Goal: Task Accomplishment & Management: Manage account settings

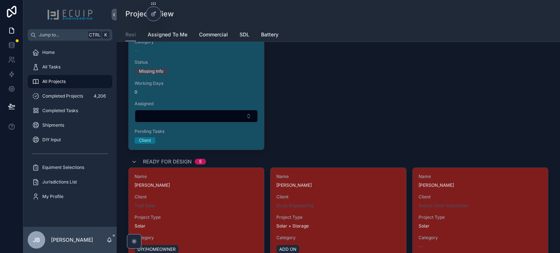
scroll to position [875, 0]
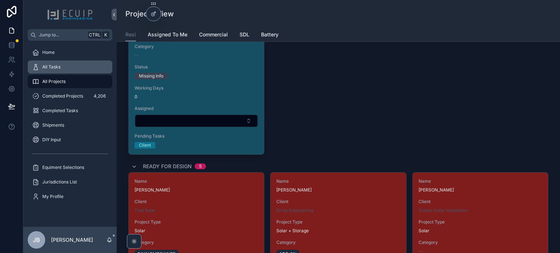
click at [61, 70] on div "All Tasks" at bounding box center [70, 67] width 76 height 12
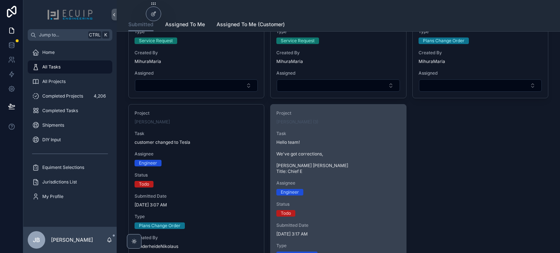
scroll to position [364, 0]
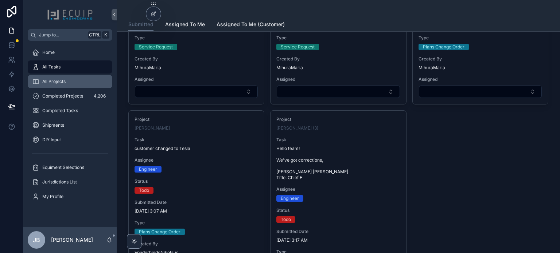
click at [55, 84] on span "All Projects" at bounding box center [53, 82] width 23 height 6
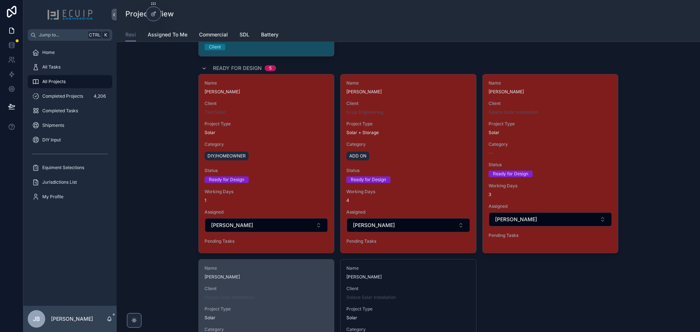
scroll to position [984, 0]
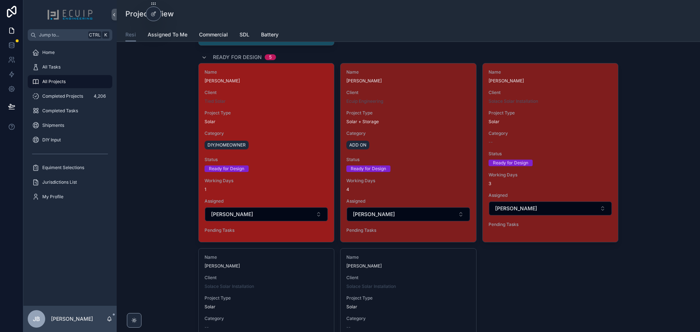
click at [276, 138] on div "Category DIY/HOMEOWNER" at bounding box center [266, 140] width 124 height 20
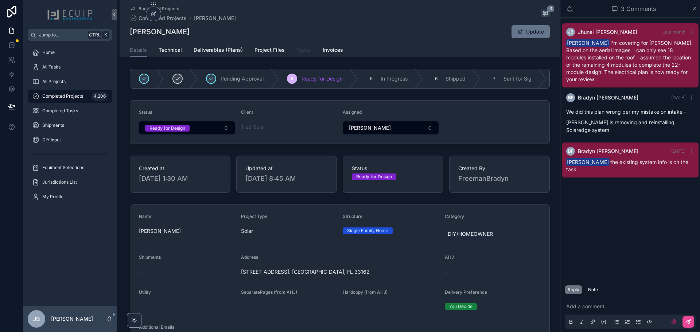
click at [300, 52] on span "Tasks" at bounding box center [303, 49] width 15 height 7
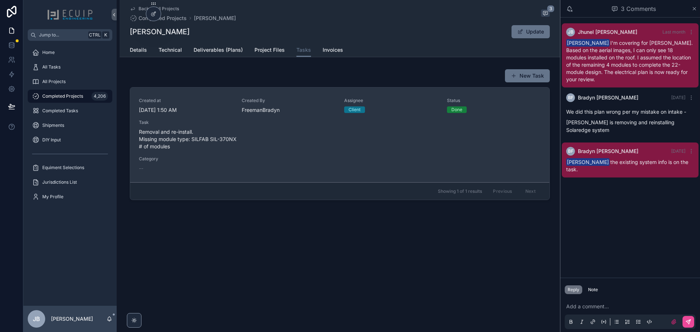
click at [189, 137] on span "Removal and re-install. Missing module type: SILFAB SIL-370NX # of modules" at bounding box center [340, 139] width 402 height 22
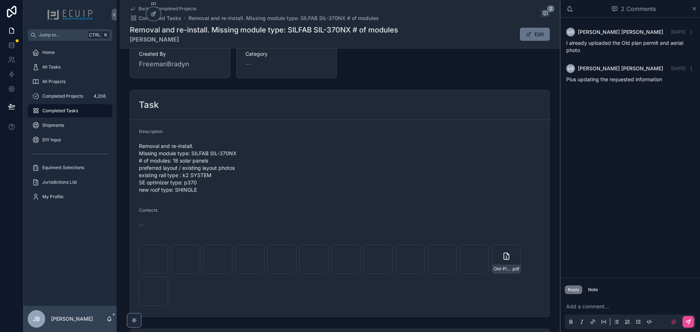
scroll to position [219, 0]
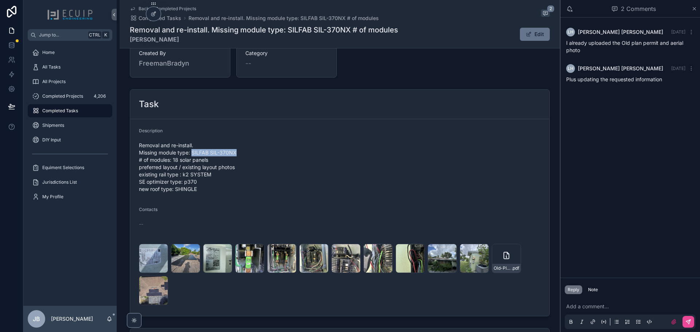
drag, startPoint x: 235, startPoint y: 153, endPoint x: 190, endPoint y: 154, distance: 45.2
click at [190, 154] on span "Removal and re-install. Missing module type: SILFAB SIL-370NX # of modules: 18 …" at bounding box center [340, 167] width 402 height 51
click at [241, 126] on form "Description Removal and re-install. Missing module type: SILFAB SIL-370NX # of …" at bounding box center [339, 217] width 419 height 197
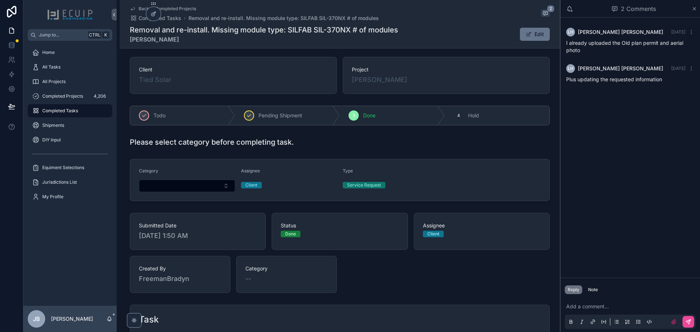
scroll to position [0, 0]
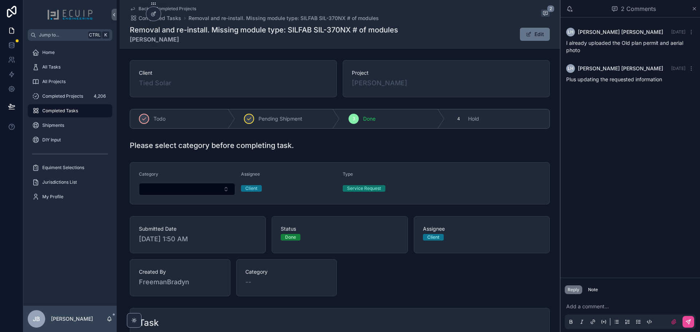
drag, startPoint x: 398, startPoint y: 86, endPoint x: 456, endPoint y: 98, distance: 59.0
click at [352, 88] on div "Richard Pierre" at bounding box center [446, 83] width 189 height 10
copy span "Richard Pierre"
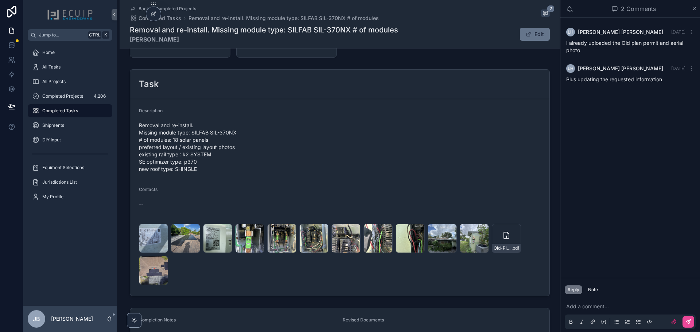
scroll to position [255, 0]
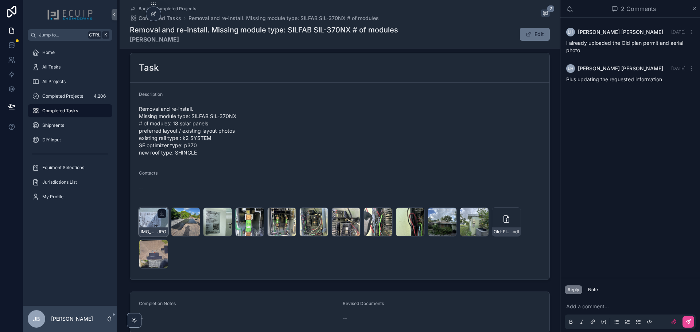
click at [149, 223] on div "IMG_9901 .JPG" at bounding box center [153, 221] width 29 height 29
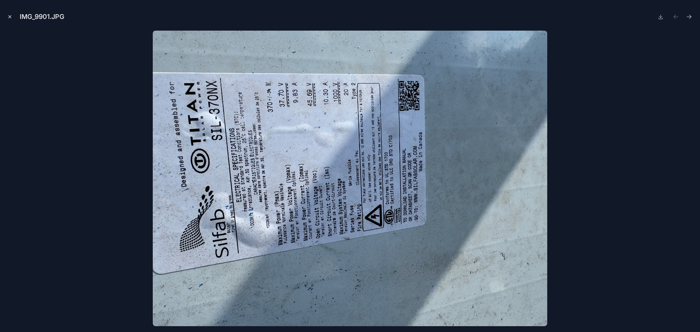
click at [8, 19] on button "Close modal" at bounding box center [10, 17] width 8 height 8
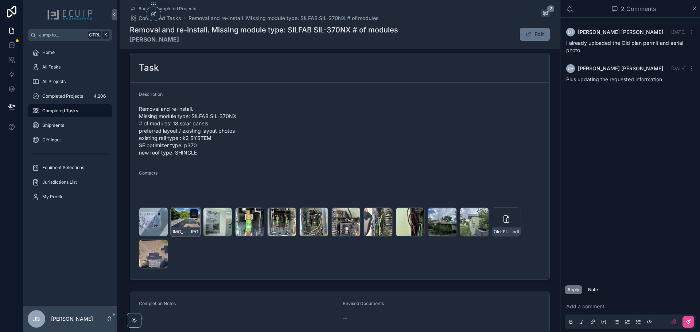
click at [184, 227] on div "IMG_9902 .JPG" at bounding box center [185, 221] width 29 height 29
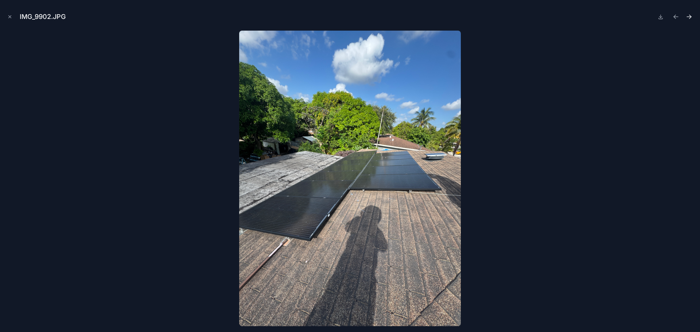
click at [559, 17] on icon "Next file" at bounding box center [688, 16] width 7 height 7
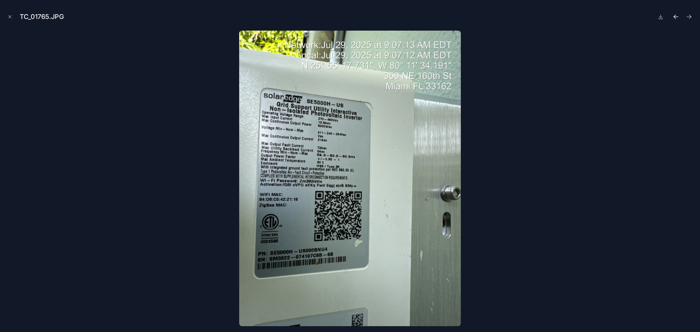
click at [559, 18] on icon "Previous file" at bounding box center [675, 18] width 2 height 2
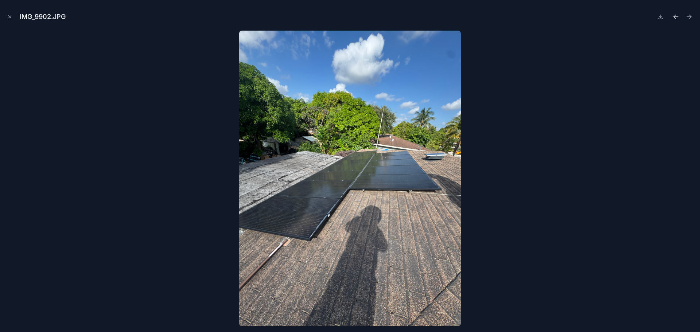
click at [559, 16] on icon "Previous file" at bounding box center [675, 16] width 7 height 7
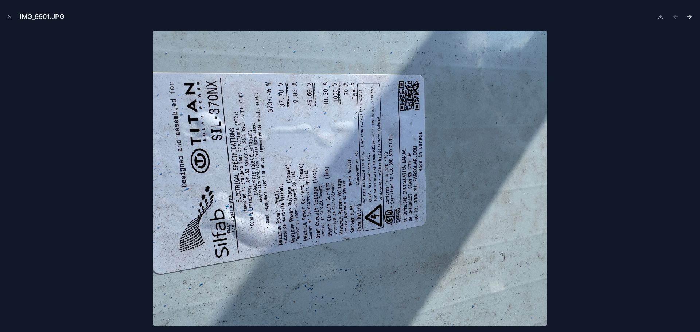
click at [559, 16] on icon "Next file" at bounding box center [688, 16] width 7 height 7
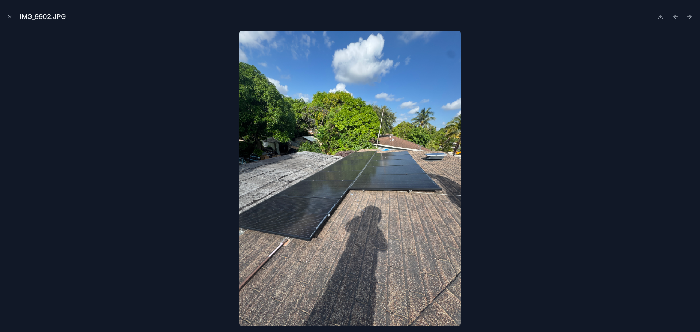
drag, startPoint x: 689, startPoint y: 16, endPoint x: 469, endPoint y: 201, distance: 287.4
click at [499, 200] on div "IMG_9902.JPG" at bounding box center [350, 166] width 700 height 332
click at [559, 17] on icon "Next file" at bounding box center [688, 16] width 7 height 7
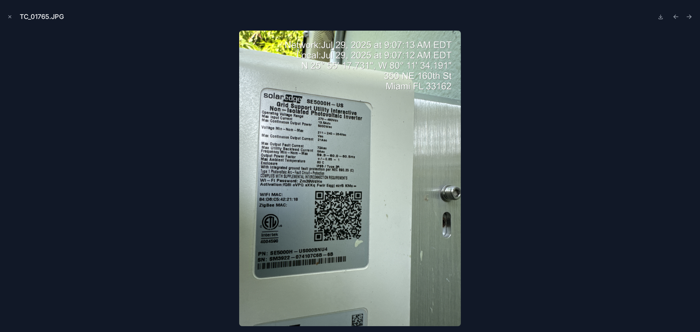
click at [559, 17] on icon "Next file" at bounding box center [688, 16] width 7 height 7
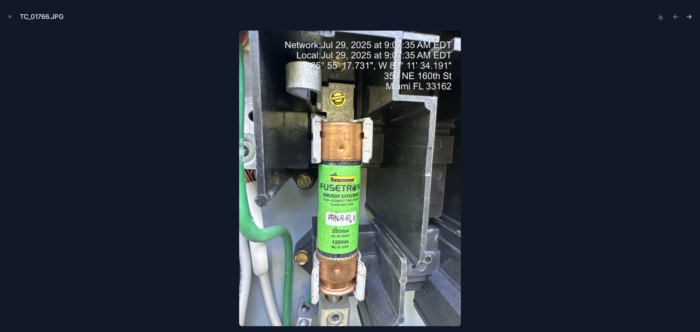
click at [559, 19] on icon "Next file" at bounding box center [688, 16] width 7 height 7
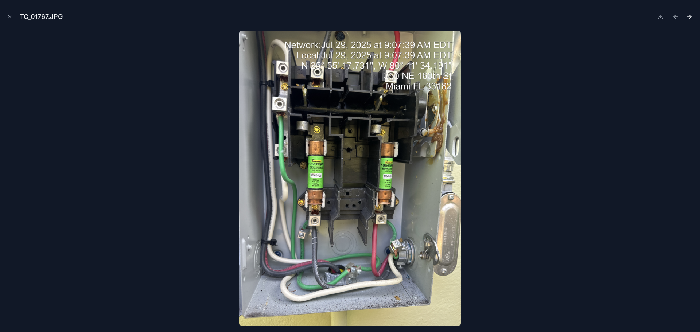
click at [559, 20] on icon "Next file" at bounding box center [688, 16] width 7 height 7
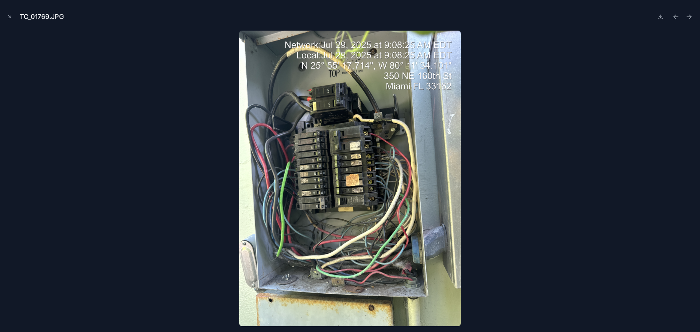
click at [559, 20] on icon "Next file" at bounding box center [688, 16] width 7 height 7
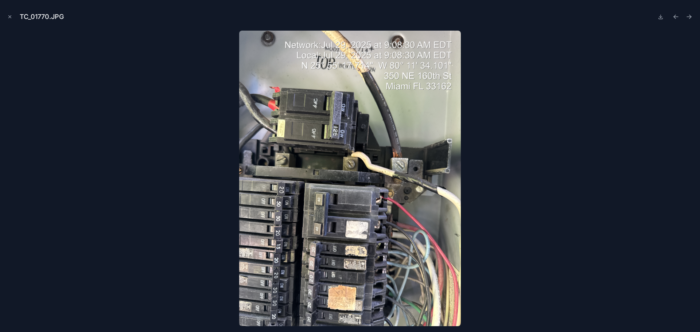
click at [559, 20] on icon "Next file" at bounding box center [688, 16] width 7 height 7
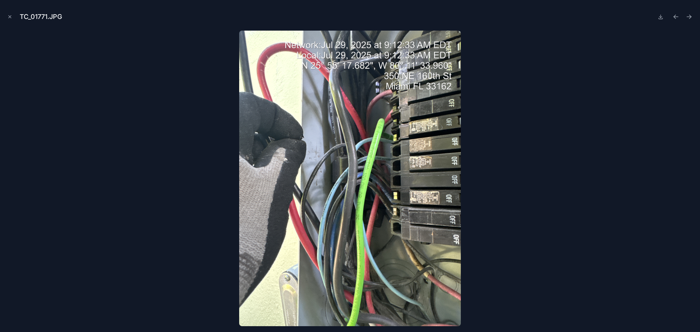
click at [559, 20] on icon "Next file" at bounding box center [688, 16] width 7 height 7
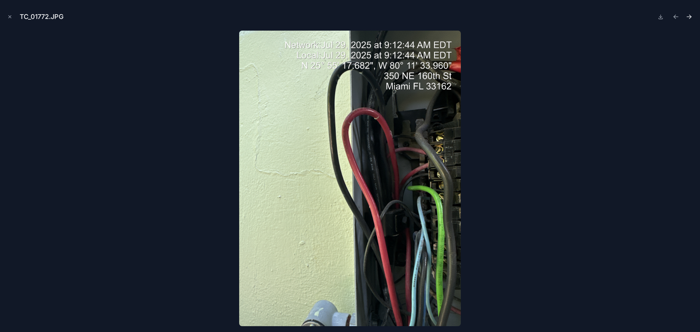
click at [559, 17] on icon "Next file" at bounding box center [688, 16] width 7 height 7
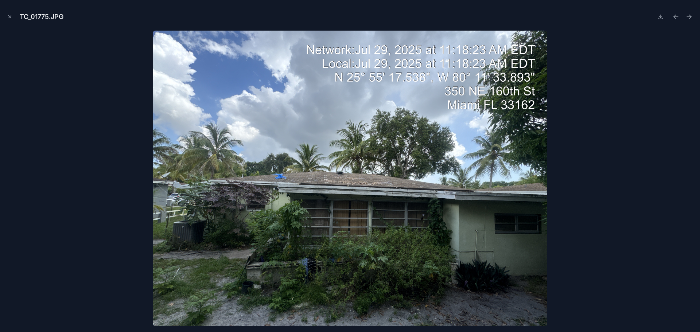
click at [559, 17] on icon "Next file" at bounding box center [688, 16] width 7 height 7
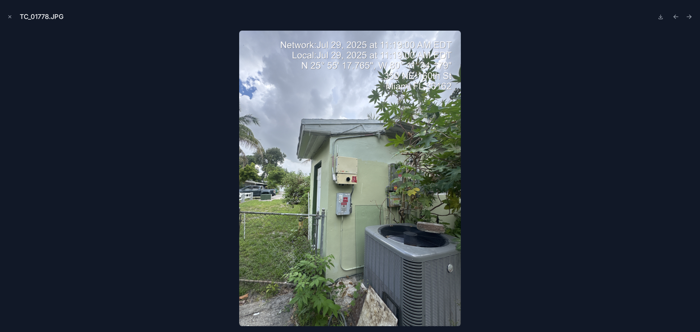
click at [559, 17] on icon "Next file" at bounding box center [688, 16] width 7 height 7
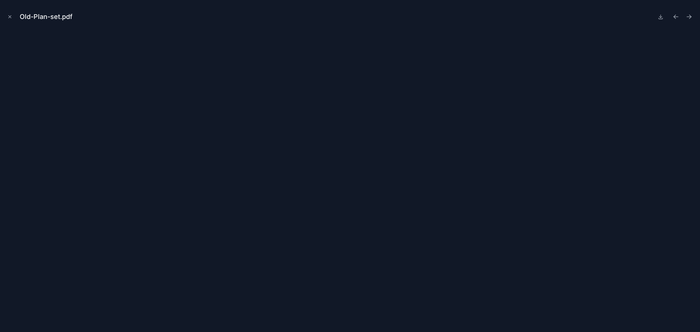
click at [258, 29] on div "Old-Plan-set.pdf" at bounding box center [350, 166] width 700 height 332
click at [11, 17] on icon "Close modal" at bounding box center [9, 16] width 5 height 5
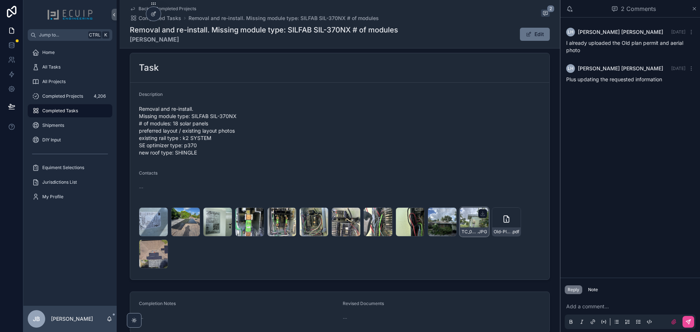
click at [469, 225] on div "TC_01778 .JPG" at bounding box center [474, 221] width 29 height 29
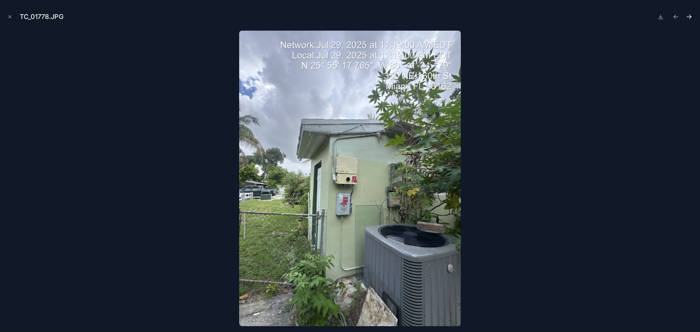
click at [559, 18] on icon "Next file" at bounding box center [688, 16] width 7 height 7
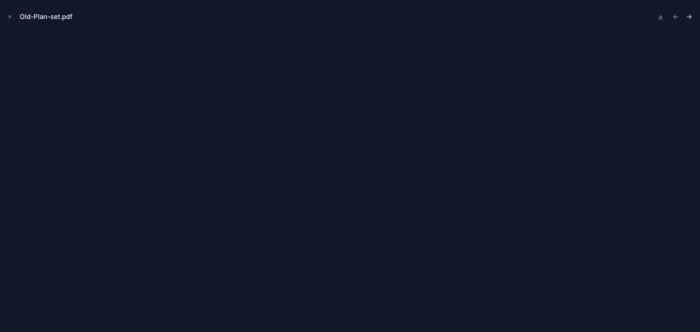
click at [559, 17] on icon "Next file" at bounding box center [688, 16] width 7 height 7
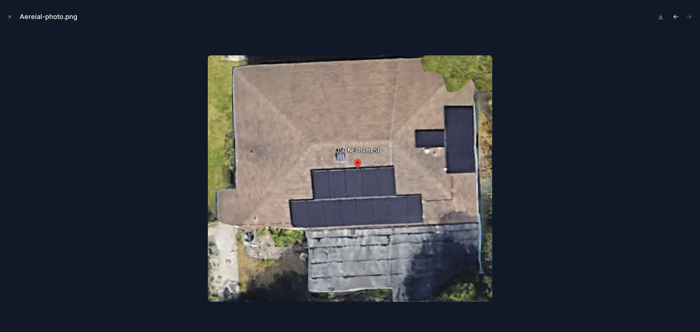
click at [559, 18] on button "Previous file" at bounding box center [676, 17] width 10 height 10
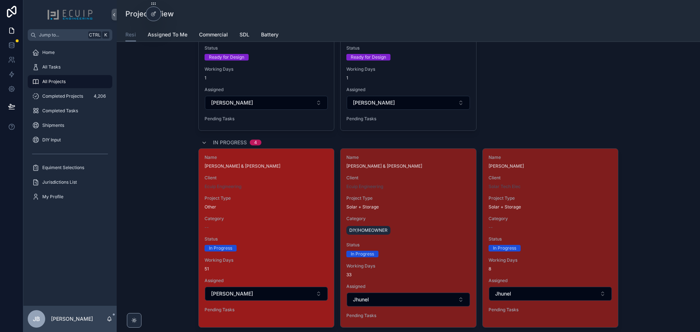
scroll to position [1276, 0]
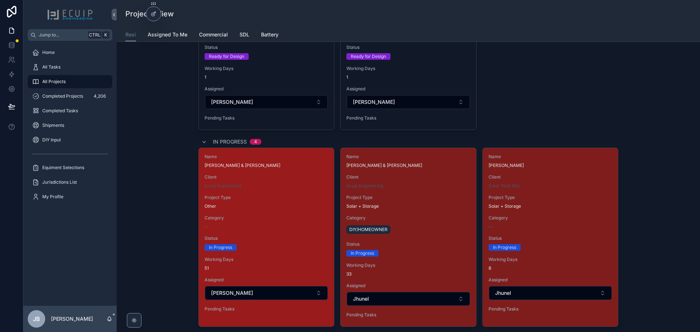
click at [286, 231] on div "Name ERVIN & MARYANN BISHOP Client Ecuip Engineering Project Type Other Categor…" at bounding box center [266, 234] width 135 height 173
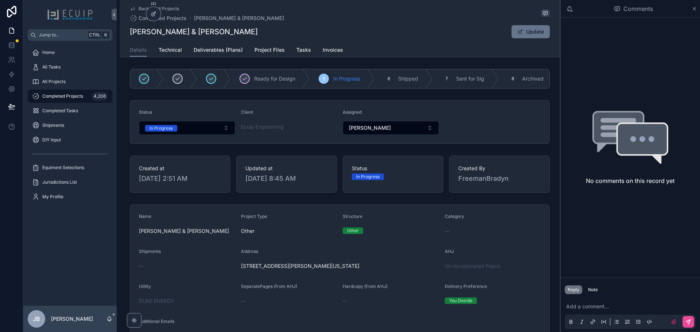
drag, startPoint x: 309, startPoint y: 235, endPoint x: 309, endPoint y: 230, distance: 5.1
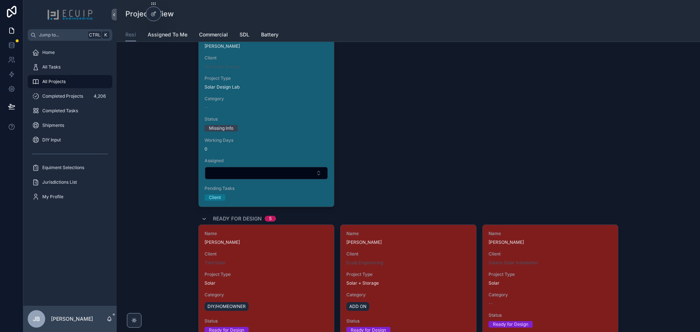
scroll to position [984, 0]
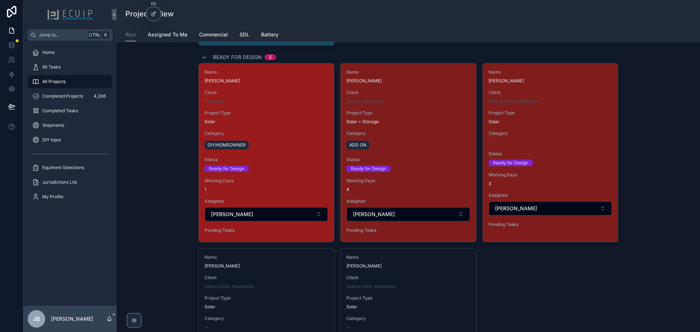
click at [291, 147] on div "DIY/HOMEOWNER" at bounding box center [266, 145] width 124 height 12
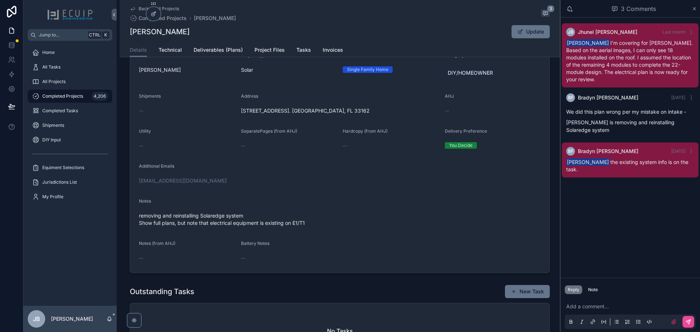
scroll to position [146, 0]
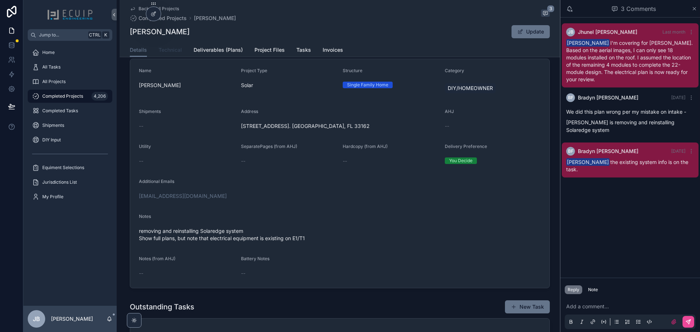
click at [171, 53] on span "Technical" at bounding box center [170, 49] width 23 height 7
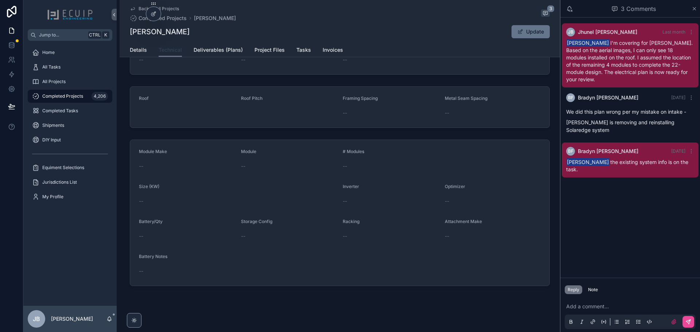
scroll to position [93, 0]
click at [210, 43] on div "Back to All Projects Completed Projects Richard Pierre 3 Richard Pierre Update …" at bounding box center [340, 28] width 440 height 57
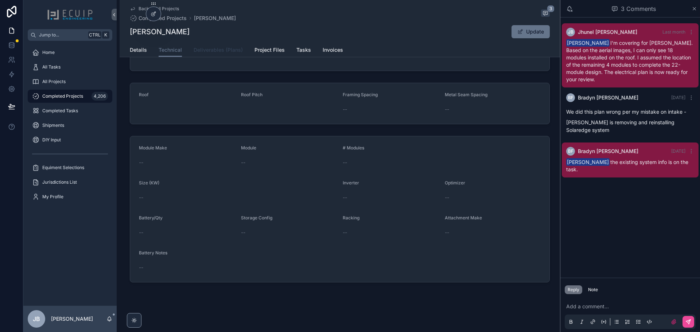
click at [214, 53] on span "Deliverables (Plans)" at bounding box center [218, 49] width 49 height 7
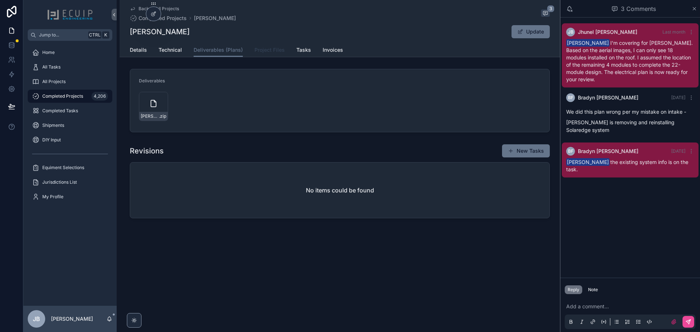
click at [267, 54] on link "Project Files" at bounding box center [269, 50] width 30 height 15
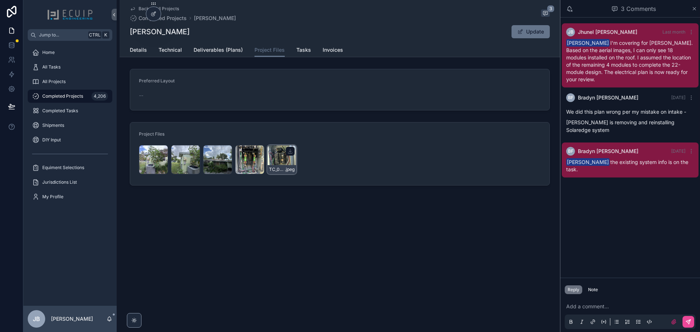
click at [285, 164] on div "TC_01769 .jpeg" at bounding box center [281, 159] width 29 height 29
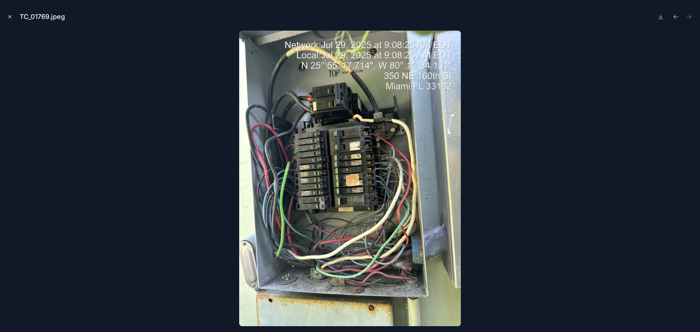
click at [9, 17] on icon "Close modal" at bounding box center [9, 16] width 5 height 5
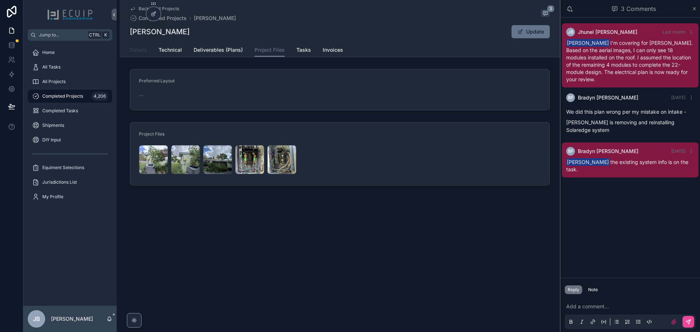
click at [135, 51] on span "Details" at bounding box center [138, 49] width 17 height 7
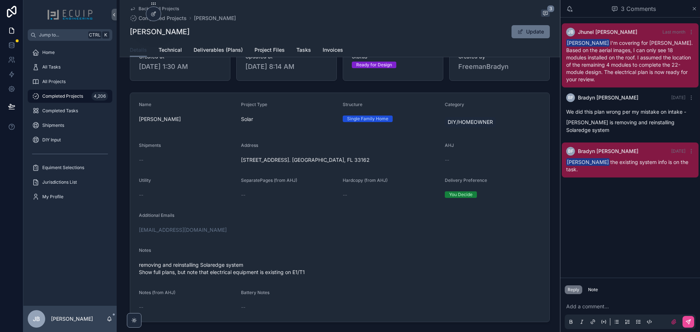
scroll to position [146, 0]
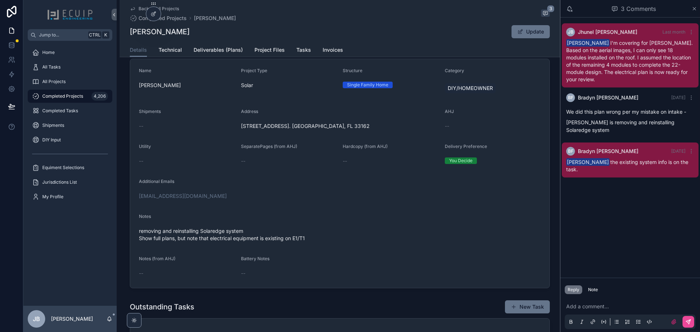
click at [628, 304] on p "scrollable content" at bounding box center [631, 306] width 131 height 7
click at [663, 306] on p "**********" at bounding box center [631, 303] width 131 height 15
click at [684, 302] on span "**********" at bounding box center [630, 303] width 128 height 12
click at [685, 302] on p "**********" at bounding box center [631, 303] width 131 height 15
click at [690, 321] on icon "scrollable content" at bounding box center [688, 322] width 6 height 6
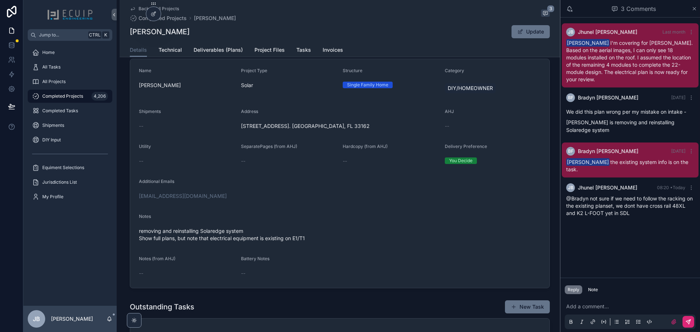
click at [279, 12] on div "Back to All Projects Completed Projects Richard Pierre 3" at bounding box center [340, 14] width 420 height 16
drag, startPoint x: 175, startPoint y: 34, endPoint x: 141, endPoint y: 38, distance: 34.2
click at [128, 38] on div "Back to All Projects Completed Projects Richard Pierre 3 Richard Pierre Update …" at bounding box center [340, 28] width 440 height 57
copy h1 "Richard Pierre"
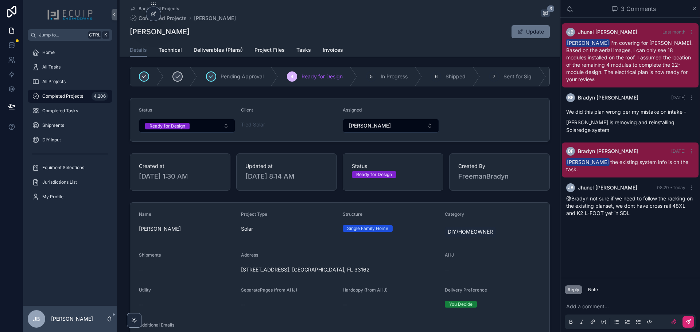
scroll to position [0, 0]
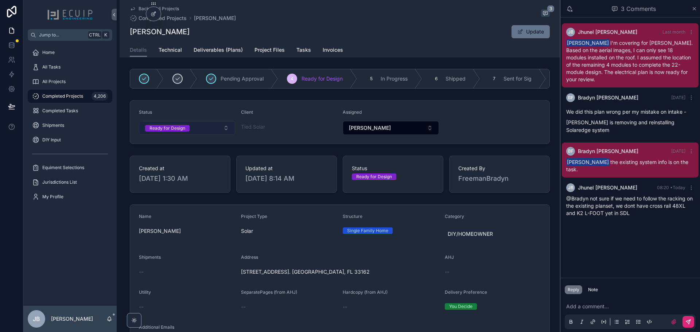
click at [162, 132] on div "Ready for Design" at bounding box center [167, 128] width 36 height 7
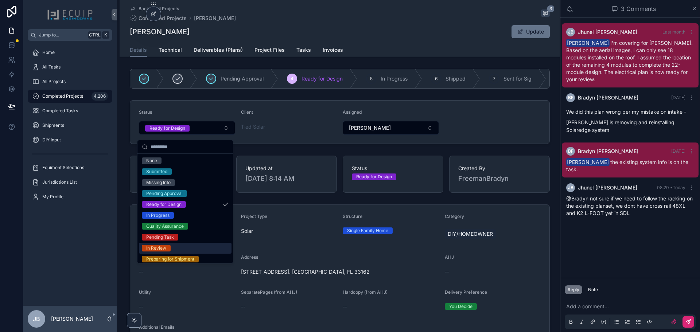
click at [168, 246] on span "In Review" at bounding box center [156, 248] width 29 height 7
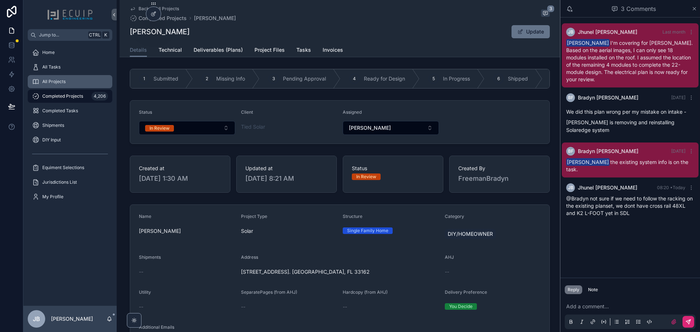
click at [56, 84] on span "All Projects" at bounding box center [53, 82] width 23 height 6
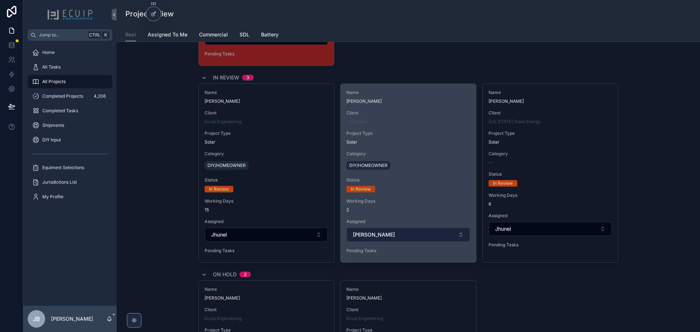
scroll to position [1713, 0]
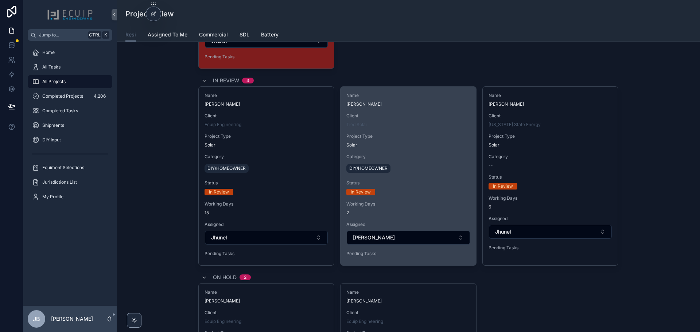
click at [395, 180] on div "Name Richard Pierre Client Tied Solar Project Type Solar Category DIY/HOMEOWNER…" at bounding box center [407, 176] width 135 height 179
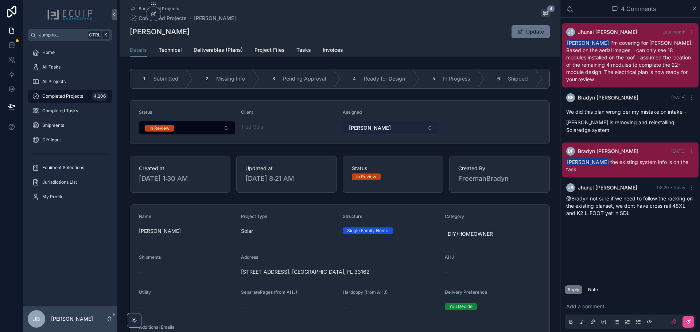
click at [367, 133] on button "Sherri" at bounding box center [391, 128] width 96 height 14
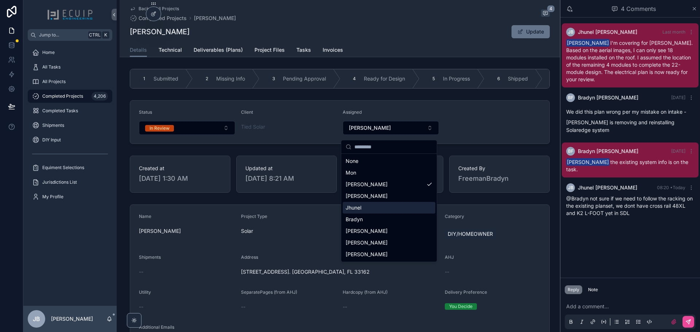
click at [363, 210] on div "Jhunel" at bounding box center [389, 208] width 93 height 12
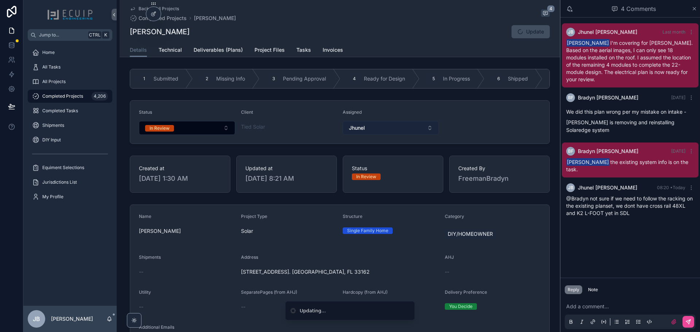
click at [488, 133] on form "Status In Review Client Tied Solar Assigned Jhunel" at bounding box center [339, 122] width 419 height 43
click at [50, 84] on span "All Projects" at bounding box center [53, 82] width 23 height 6
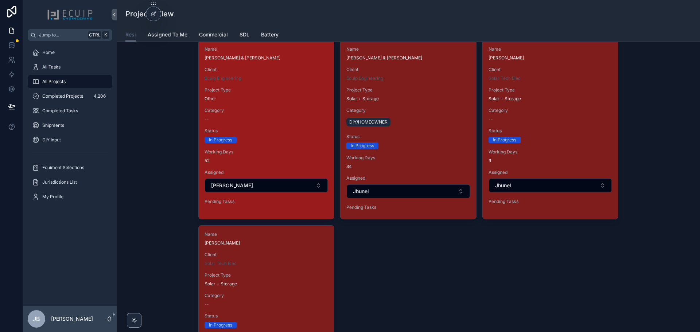
scroll to position [1385, 0]
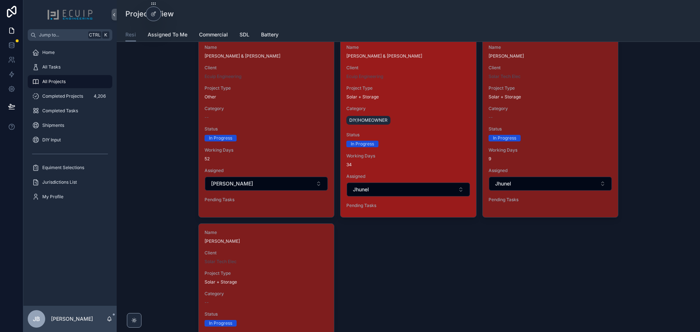
click at [415, 133] on span "Status" at bounding box center [408, 135] width 124 height 6
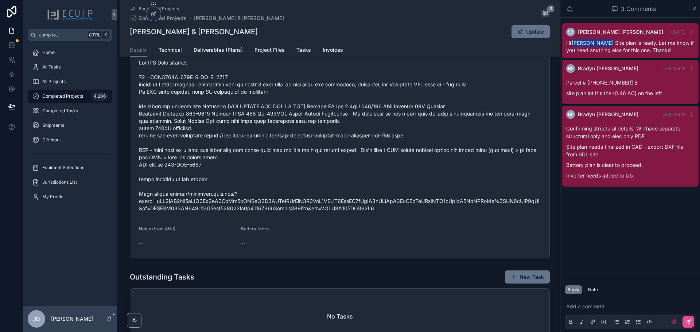
scroll to position [328, 0]
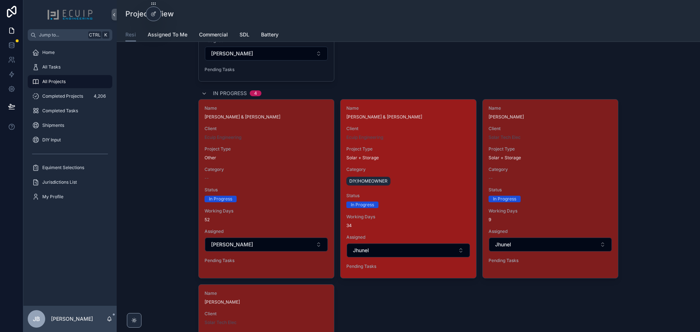
scroll to position [1312, 0]
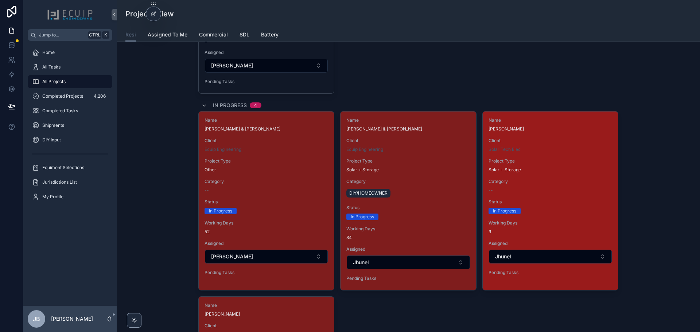
click at [557, 178] on div "Name John Hughes Client Solar Tech Elec Project Type Solar + Storage Category -…" at bounding box center [550, 198] width 135 height 173
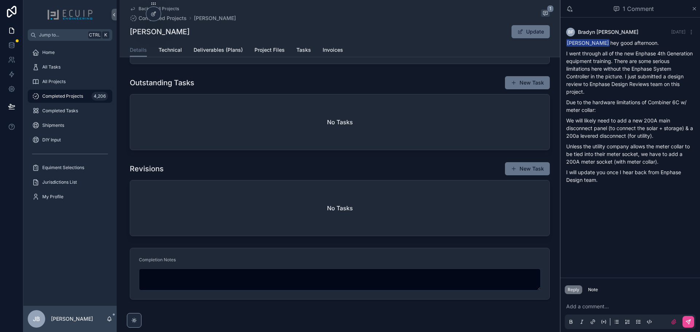
scroll to position [364, 0]
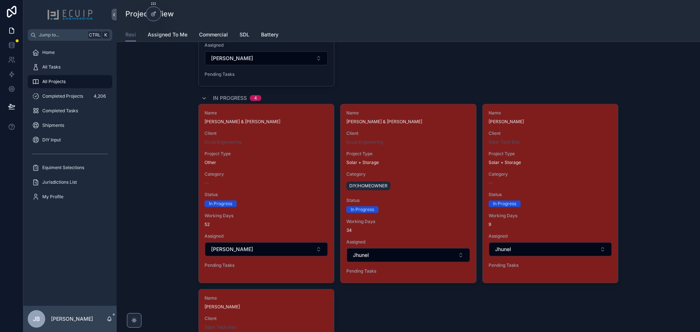
scroll to position [1312, 0]
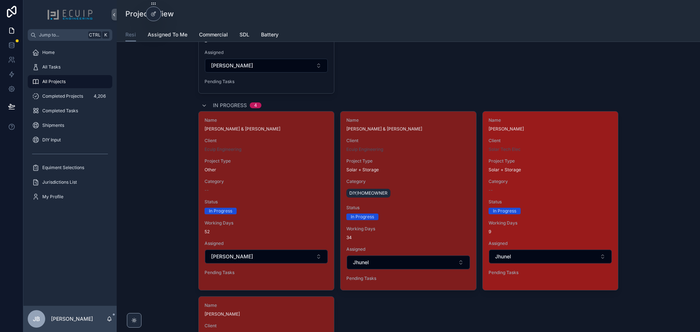
click at [568, 158] on div "Name John Hughes Client Solar Tech Elec Project Type Solar + Storage Category -…" at bounding box center [550, 198] width 135 height 173
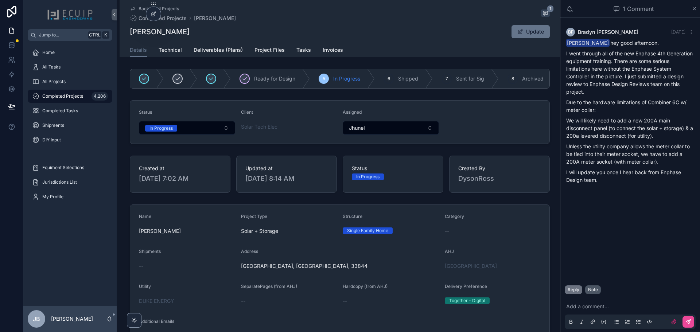
click at [594, 289] on div "Note" at bounding box center [593, 290] width 10 height 6
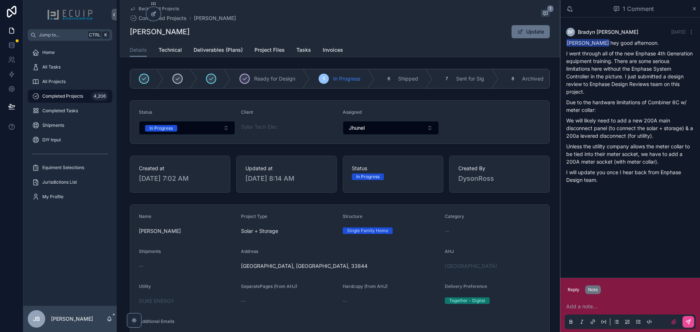
click at [602, 305] on p "scrollable content" at bounding box center [631, 306] width 131 height 7
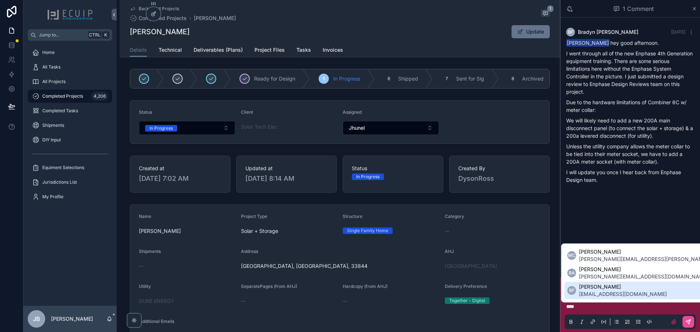
click at [610, 290] on span "[PERSON_NAME]" at bounding box center [623, 286] width 88 height 7
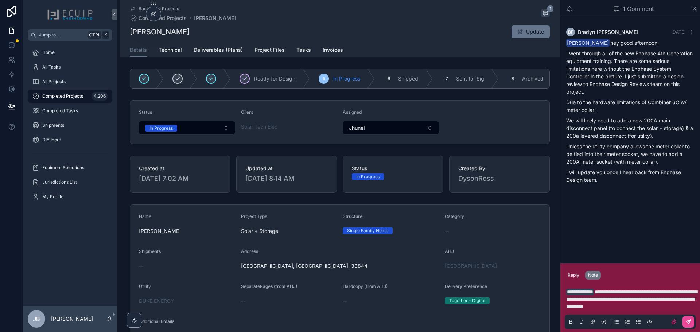
click at [602, 308] on span "**********" at bounding box center [631, 299] width 131 height 20
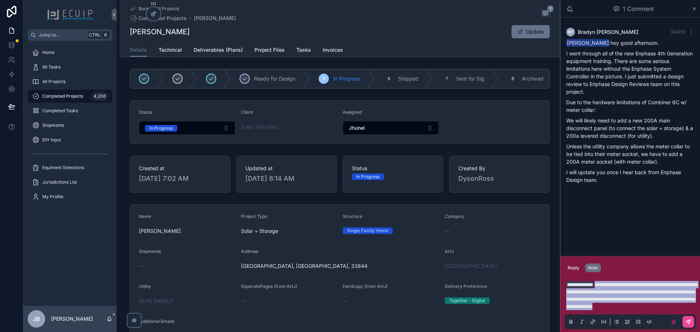
drag, startPoint x: 631, startPoint y: 309, endPoint x: 608, endPoint y: 279, distance: 37.8
click at [608, 281] on p "**********" at bounding box center [631, 295] width 131 height 29
click at [638, 308] on p "**********" at bounding box center [631, 295] width 131 height 29
drag, startPoint x: 624, startPoint y: 303, endPoint x: 610, endPoint y: 280, distance: 27.0
click at [610, 281] on p "**********" at bounding box center [631, 295] width 131 height 29
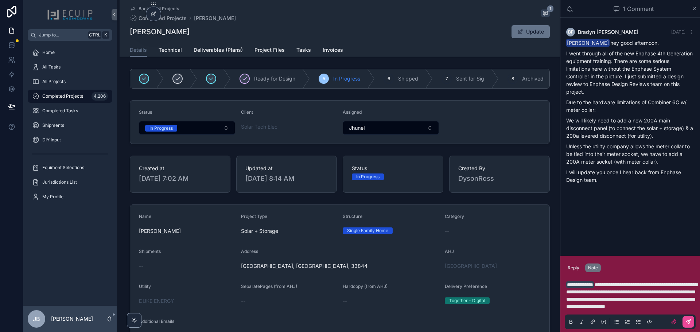
click at [695, 321] on div "scrollable content" at bounding box center [630, 322] width 131 height 15
click at [686, 320] on icon "scrollable content" at bounding box center [688, 322] width 6 height 6
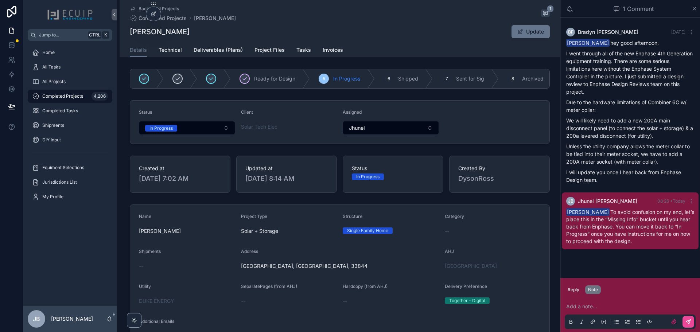
click at [653, 262] on div "BF Bradyn Freeman Yesterday Ross Dyson hey good afternoon. I went through all o…" at bounding box center [630, 147] width 140 height 260
click at [196, 129] on button "In Progress" at bounding box center [187, 128] width 96 height 14
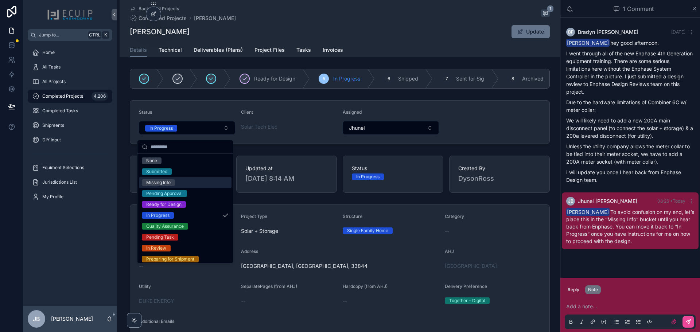
click at [183, 182] on div "Missing Info" at bounding box center [185, 182] width 93 height 11
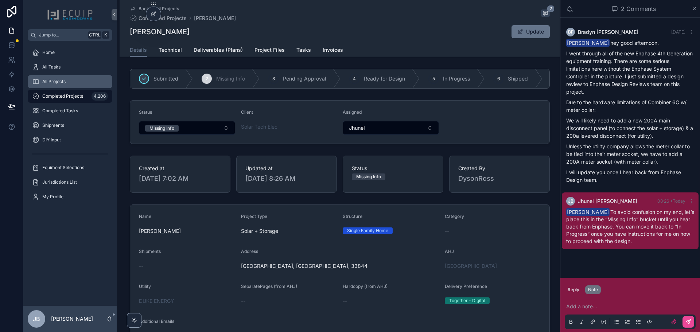
click at [54, 82] on span "All Projects" at bounding box center [53, 82] width 23 height 6
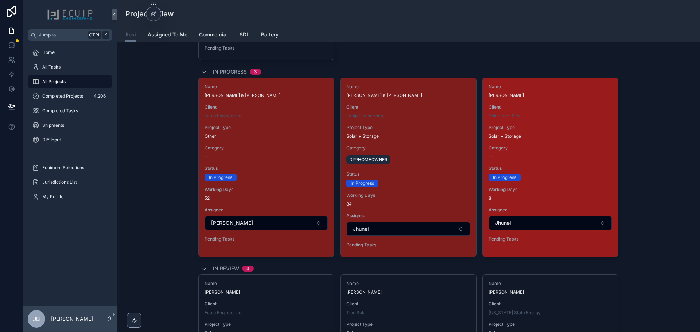
scroll to position [1385, 0]
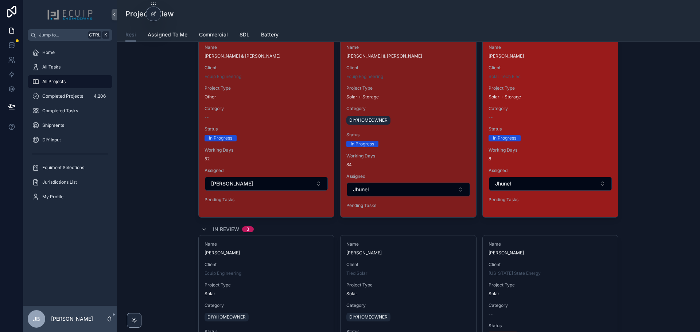
click at [546, 134] on div "Status In Progress" at bounding box center [550, 133] width 124 height 15
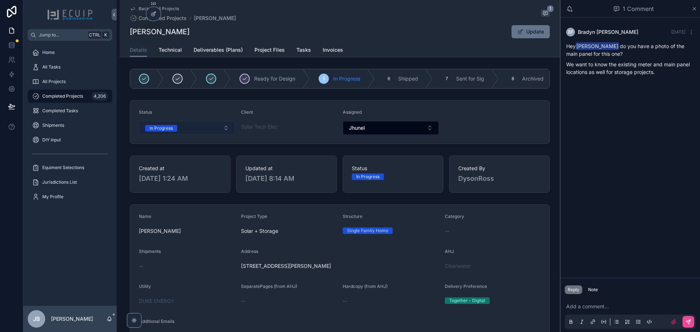
click at [198, 132] on button "In Progress" at bounding box center [187, 128] width 96 height 14
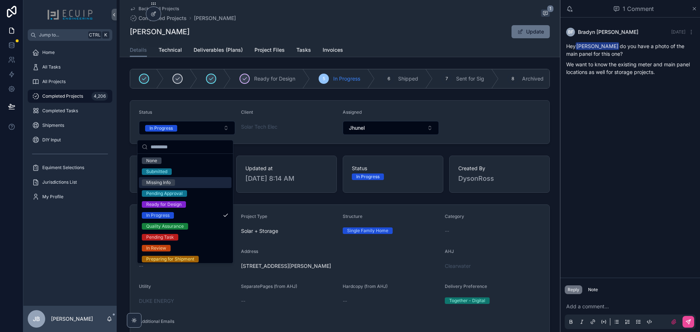
click at [164, 182] on div "Missing Info" at bounding box center [158, 182] width 24 height 7
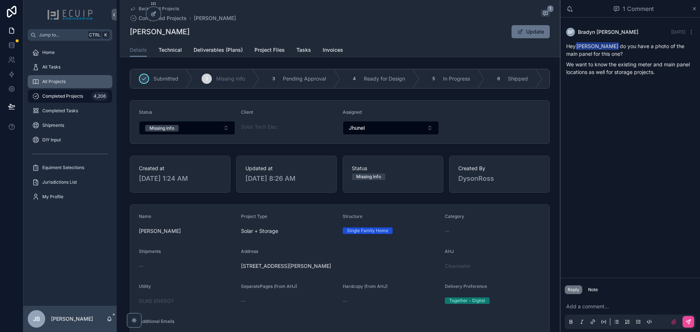
click at [85, 77] on div "All Projects" at bounding box center [70, 82] width 76 height 12
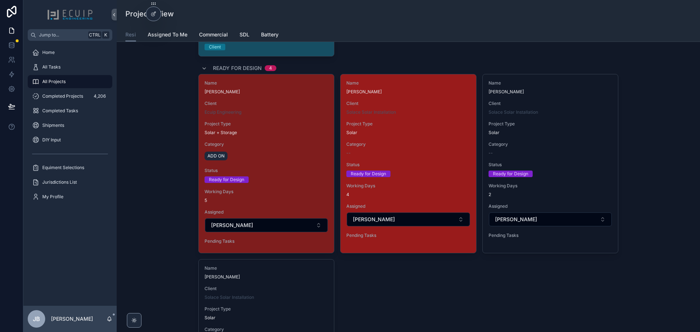
scroll to position [960, 0]
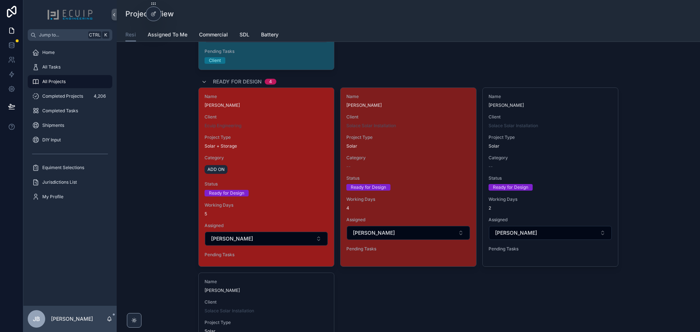
click at [297, 180] on div "Name ADAM ALLINGTON Client Ecuip Engineering Project Type Solar + Storage Categ…" at bounding box center [266, 177] width 135 height 179
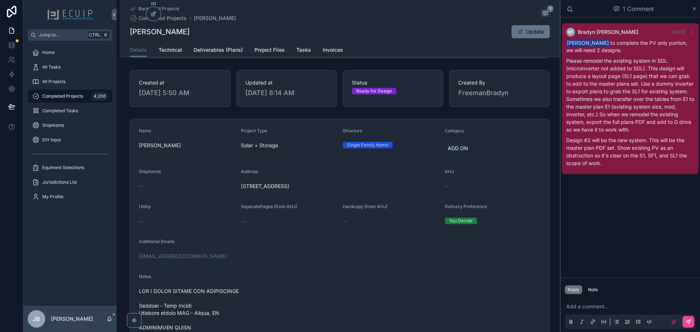
scroll to position [36, 0]
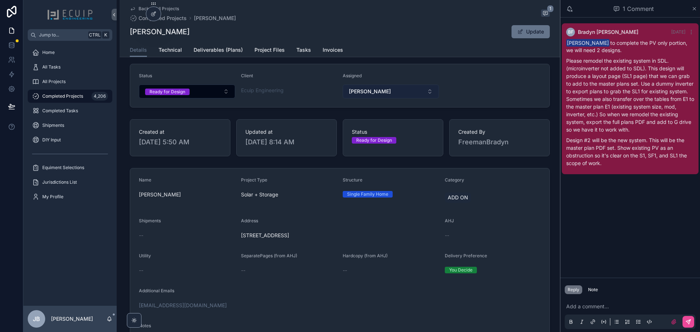
click at [357, 92] on span "[PERSON_NAME]" at bounding box center [370, 91] width 42 height 7
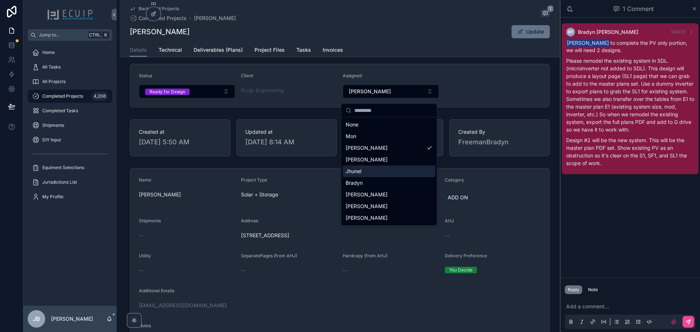
click at [376, 174] on div "Jhunel" at bounding box center [389, 171] width 93 height 12
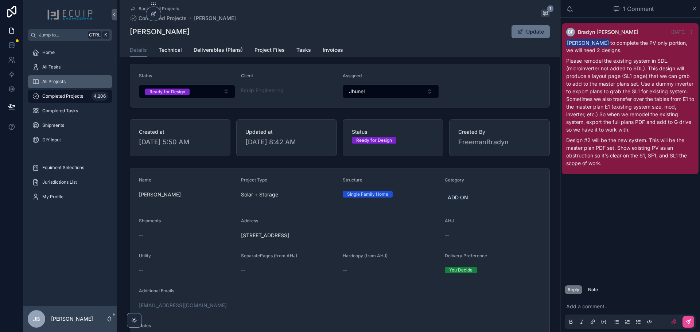
click at [55, 78] on div "All Projects" at bounding box center [70, 82] width 76 height 12
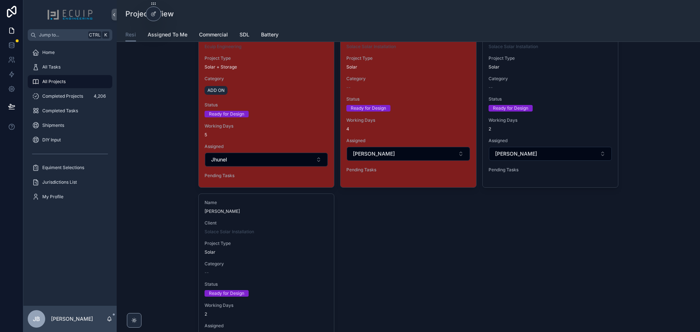
scroll to position [984, 0]
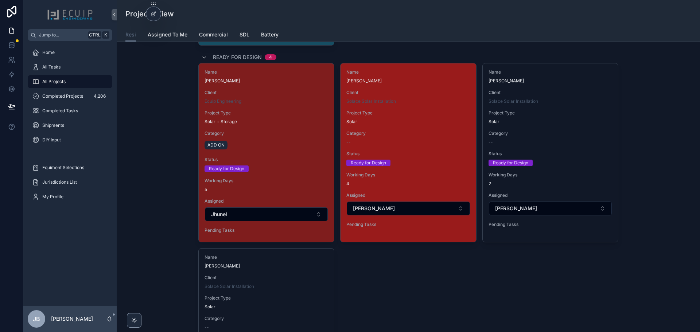
click at [432, 137] on div "Category --" at bounding box center [408, 137] width 124 height 15
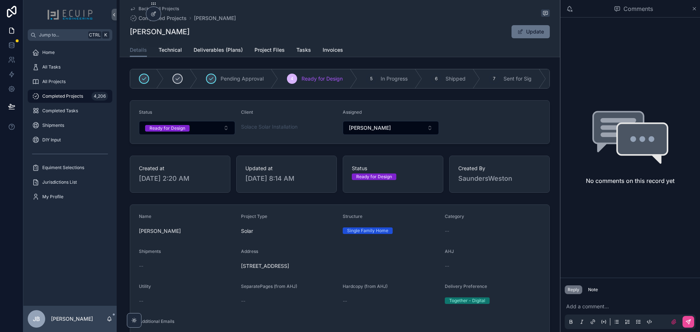
drag, startPoint x: 176, startPoint y: 32, endPoint x: 127, endPoint y: 32, distance: 48.8
click at [127, 32] on div "Back to All Projects Completed Projects Gail Koppelman Gail Koppelman Update De…" at bounding box center [340, 28] width 440 height 57
copy h1 "[PERSON_NAME]"
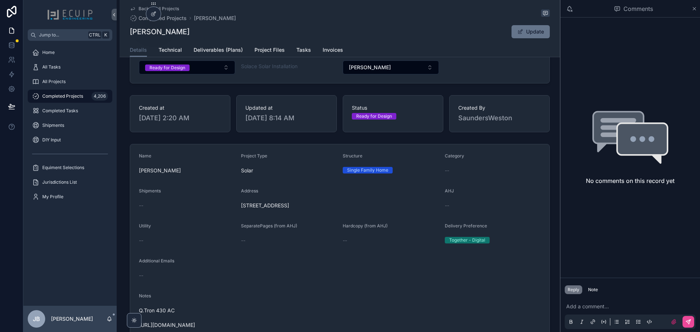
scroll to position [73, 0]
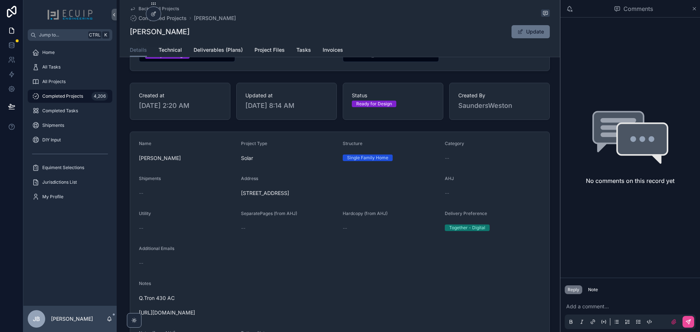
drag, startPoint x: 332, startPoint y: 198, endPoint x: 240, endPoint y: 198, distance: 91.5
click at [241, 197] on span "20608 Torre Del Lago St Estero 33928" at bounding box center [340, 193] width 198 height 7
copy span "20608 Torre Del Lago St Estero 33928"
click at [273, 51] on span "Project Files" at bounding box center [269, 49] width 30 height 7
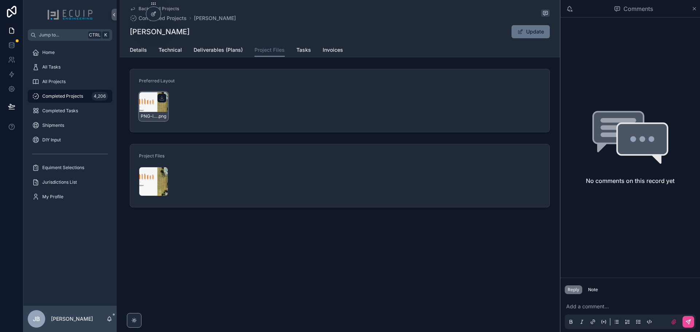
click at [148, 106] on div "PNG-image .png" at bounding box center [153, 106] width 29 height 29
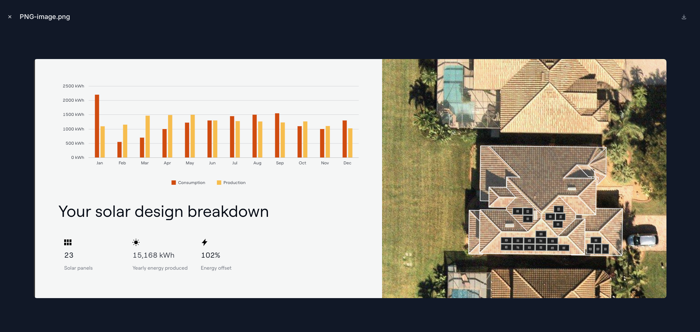
click at [11, 17] on icon "Close modal" at bounding box center [9, 16] width 5 height 5
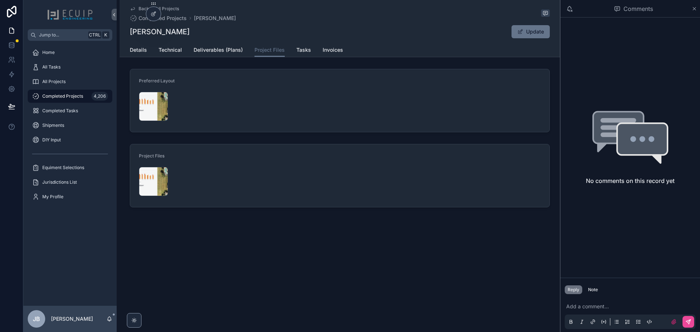
drag, startPoint x: 192, startPoint y: 34, endPoint x: 129, endPoint y: 33, distance: 62.3
click at [129, 33] on div "Back to All Projects Completed Projects Gail Koppelman Gail Koppelman Update Pr…" at bounding box center [340, 28] width 440 height 57
copy h1 "[PERSON_NAME]"
drag, startPoint x: 147, startPoint y: 229, endPoint x: 159, endPoint y: 166, distance: 63.8
click at [148, 228] on div "Back to All Projects Completed Projects Gail Koppelman Gail Koppelman Update Pr…" at bounding box center [340, 128] width 440 height 257
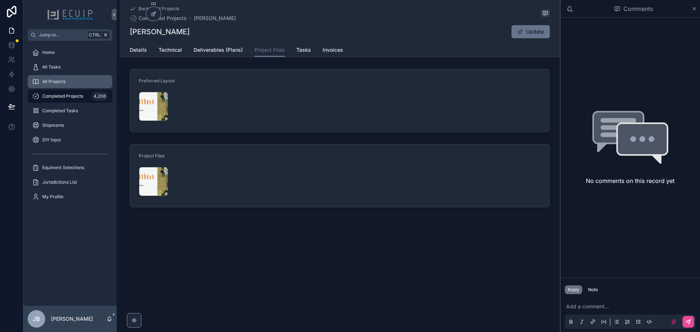
click at [58, 84] on div "All Projects" at bounding box center [70, 82] width 76 height 12
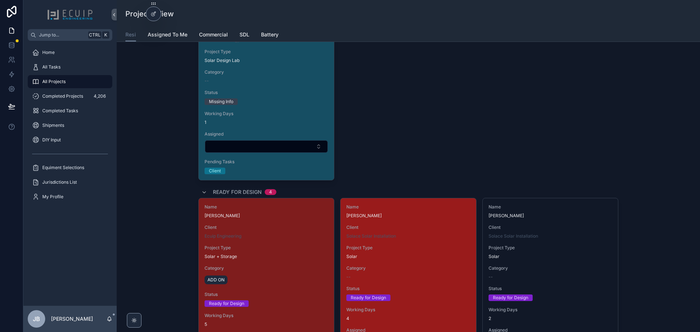
scroll to position [948, 0]
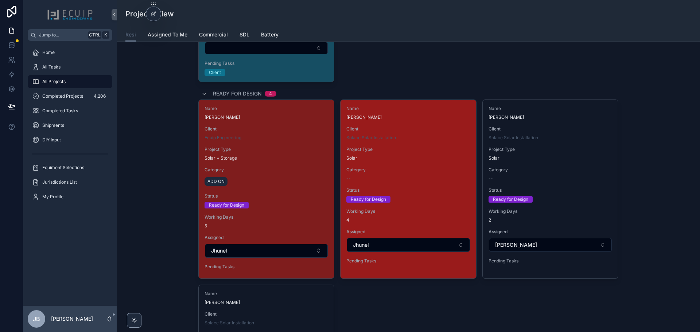
click at [422, 154] on div "Project Type Solar" at bounding box center [408, 154] width 124 height 15
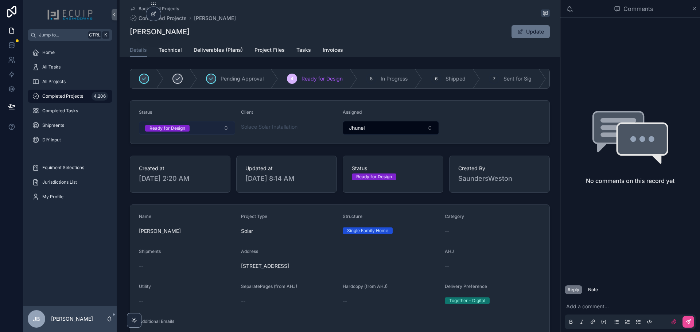
click at [186, 135] on button "Ready for Design" at bounding box center [187, 128] width 96 height 14
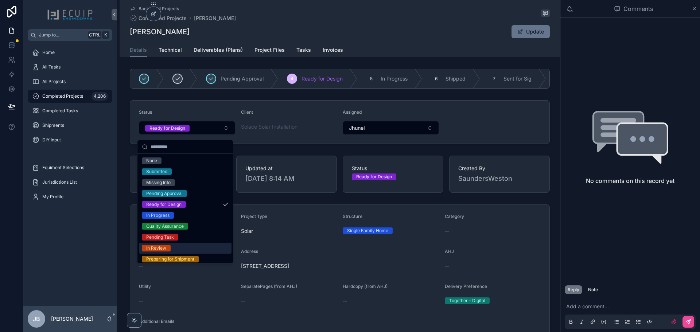
click at [163, 247] on div "In Review" at bounding box center [156, 248] width 20 height 7
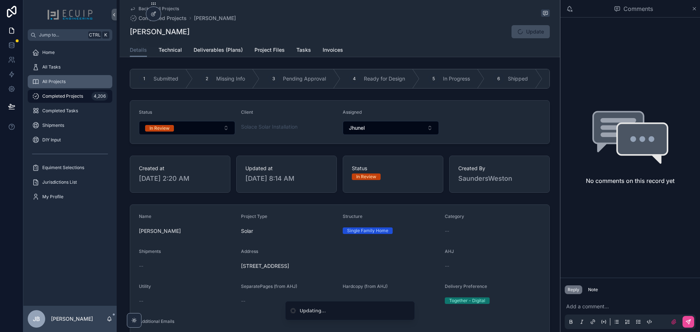
click at [59, 84] on span "All Projects" at bounding box center [53, 82] width 23 height 6
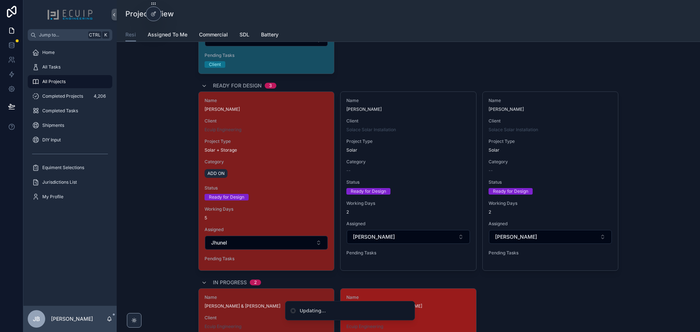
scroll to position [948, 0]
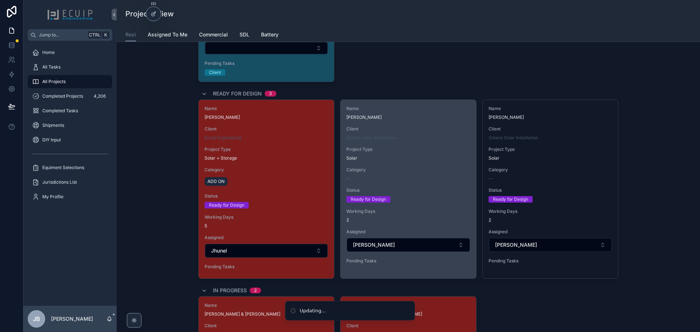
click at [429, 162] on div "Name Kevin Delgado Client Solace Solar Installation Project Type Solar Category…" at bounding box center [407, 186] width 135 height 173
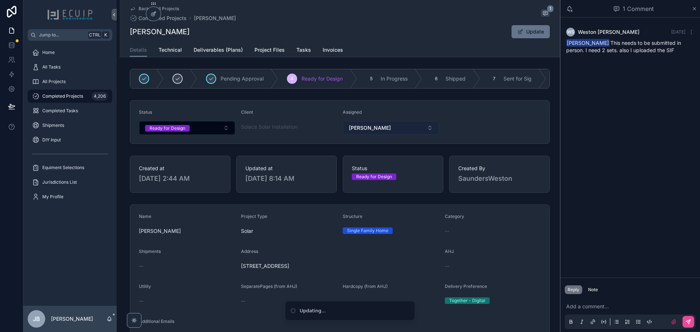
click at [402, 128] on button "[PERSON_NAME]" at bounding box center [391, 128] width 96 height 14
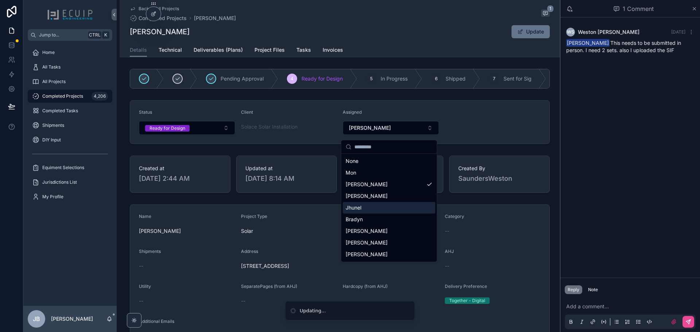
click at [360, 206] on span "Jhunel" at bounding box center [354, 207] width 16 height 7
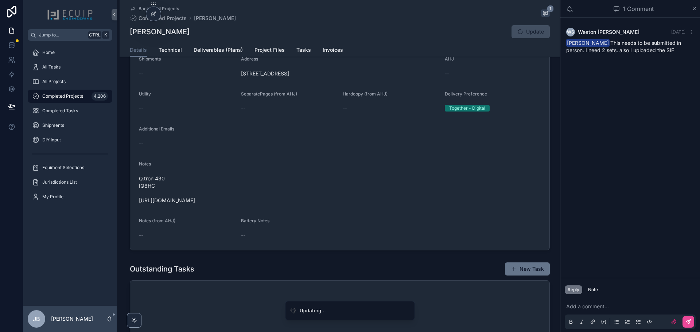
scroll to position [219, 0]
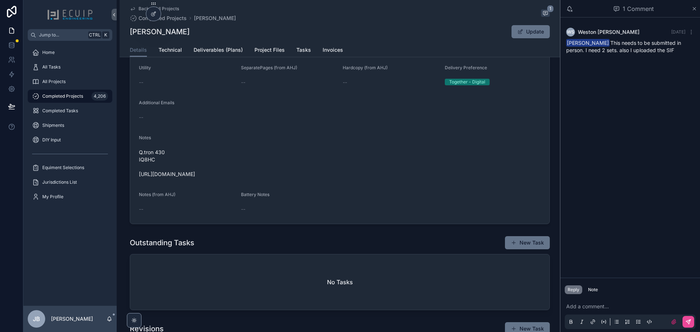
drag, startPoint x: 259, startPoint y: 177, endPoint x: 137, endPoint y: 179, distance: 121.4
click at [139, 178] on span "Q.tron 430 IQ8HC https://photos.app.goo.gl/SreE6JeN7W9z4NU39" at bounding box center [340, 163] width 402 height 29
copy span "https://photos.app.goo.gl/SreE6JeN7W9z4NU39"
drag, startPoint x: 163, startPoint y: 33, endPoint x: 127, endPoint y: 33, distance: 35.7
click at [127, 33] on div "Back to All Projects Completed Projects Kevin Delgado 1 Kevin Delgado Update De…" at bounding box center [340, 28] width 440 height 57
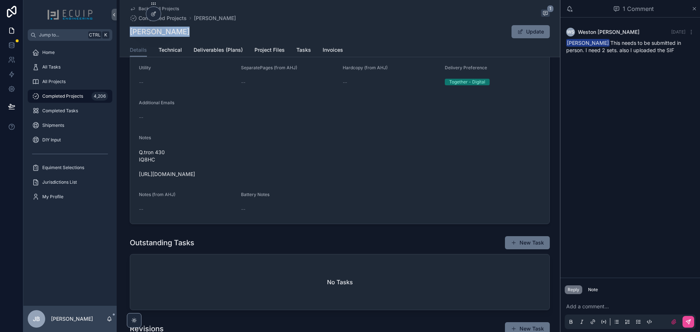
copy h1 "[PERSON_NAME]"
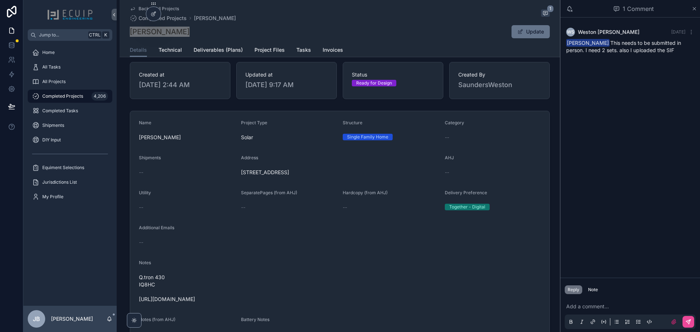
scroll to position [73, 0]
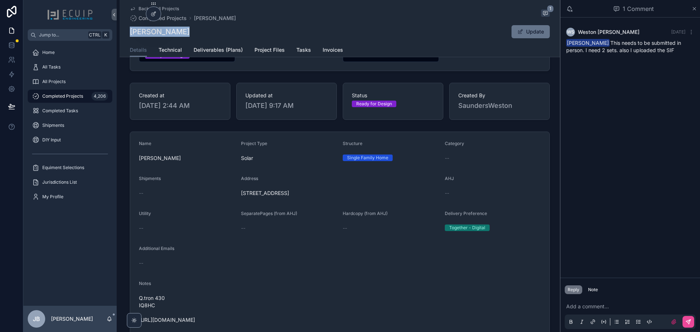
drag, startPoint x: 328, startPoint y: 201, endPoint x: 239, endPoint y: 202, distance: 88.9
click at [241, 199] on div "Address 173 Cherokee St, Miami Springs, FL" at bounding box center [340, 187] width 198 height 23
copy span "173 Cherokee St, Miami Springs, FL"
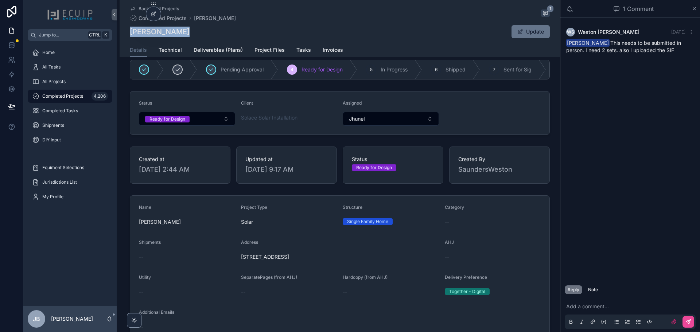
scroll to position [0, 0]
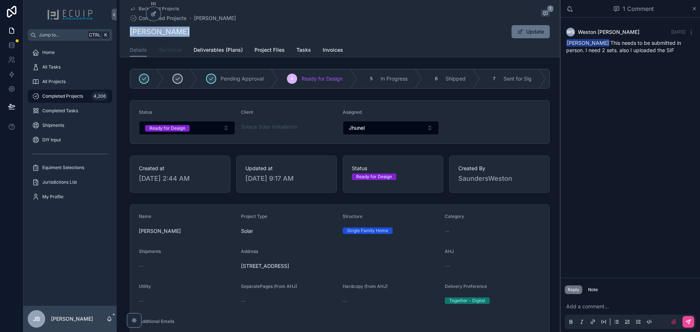
click at [169, 54] on link "Technical" at bounding box center [170, 50] width 23 height 15
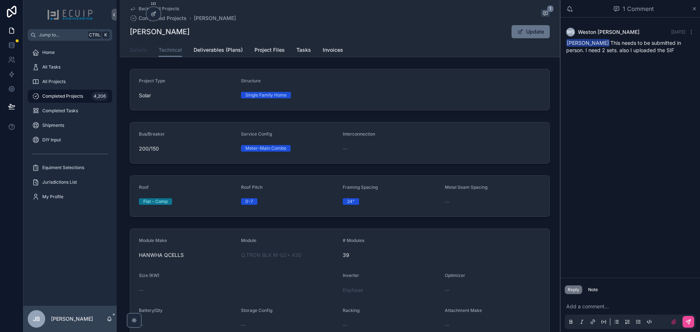
click at [134, 51] on span "Details" at bounding box center [138, 49] width 17 height 7
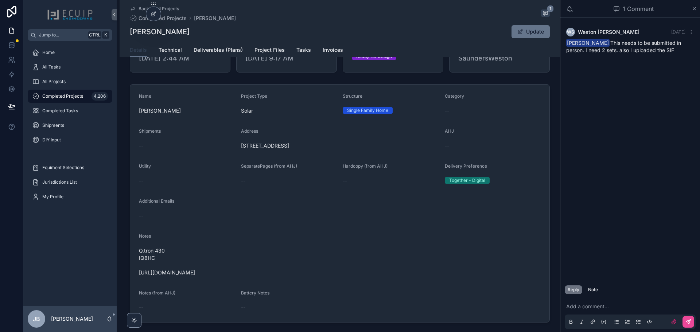
scroll to position [146, 0]
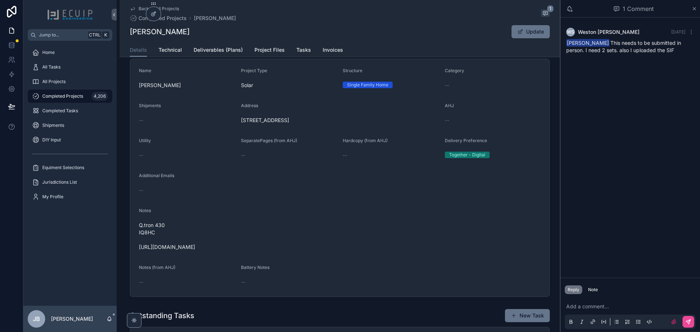
click at [604, 305] on p "scrollable content" at bounding box center [631, 306] width 131 height 7
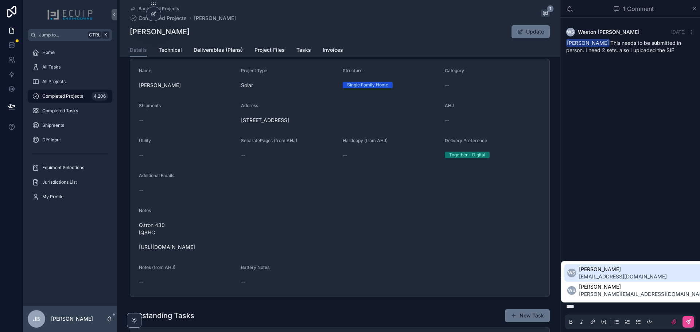
click at [630, 277] on span "permit@solacesolarinstallation.com" at bounding box center [623, 276] width 88 height 7
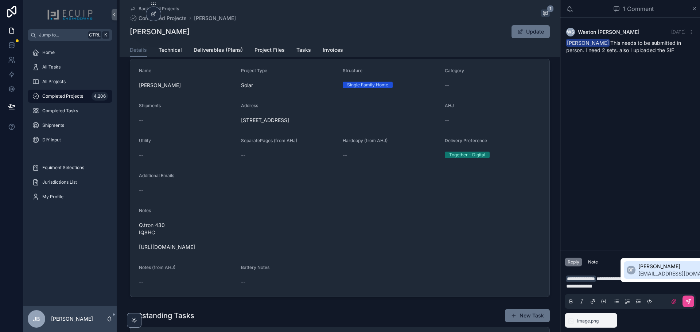
click at [648, 270] on span "bradyn@ecuip.com" at bounding box center [682, 273] width 88 height 7
click at [624, 287] on span "**********" at bounding box center [632, 282] width 133 height 12
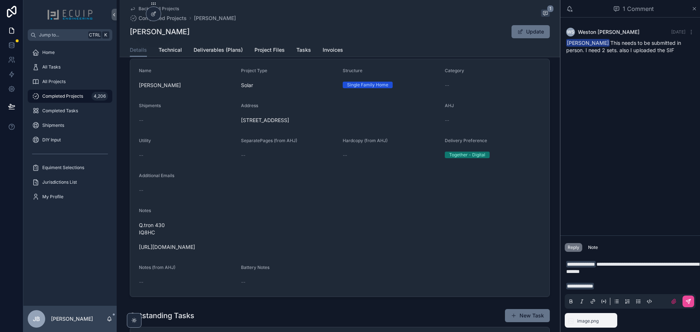
click at [646, 287] on p "**********" at bounding box center [631, 275] width 131 height 29
click at [686, 300] on icon "scrollable content" at bounding box center [688, 302] width 6 height 6
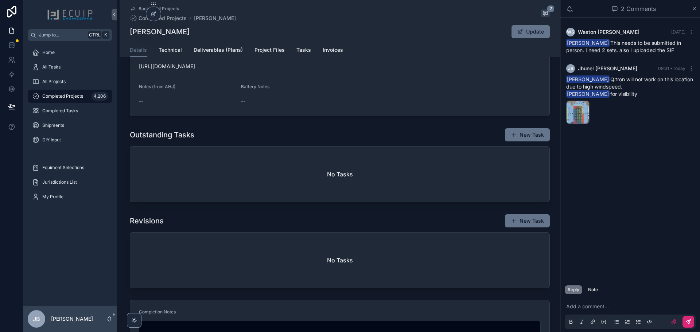
scroll to position [328, 0]
click at [71, 81] on div "All Projects" at bounding box center [70, 82] width 76 height 12
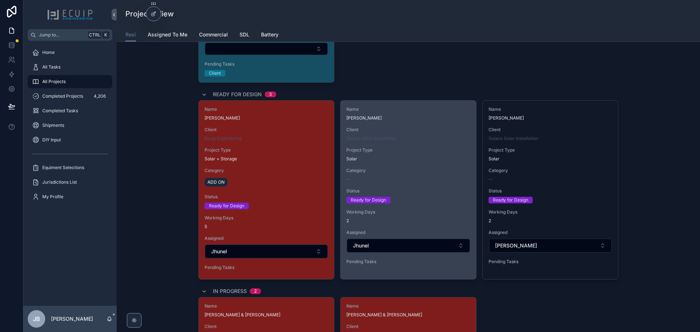
scroll to position [948, 0]
click at [411, 205] on div "Name Kevin Delgado Client Solace Solar Installation Project Type Solar Category…" at bounding box center [407, 186] width 135 height 173
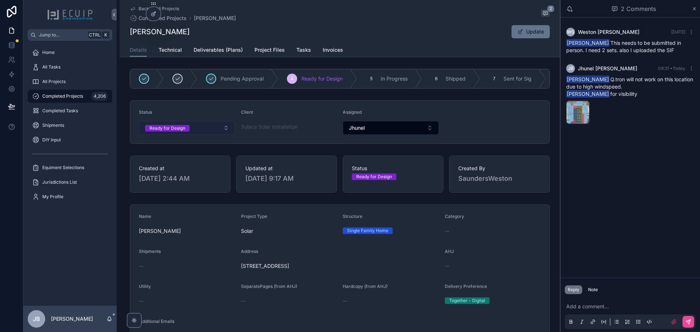
click at [190, 128] on button "Ready for Design" at bounding box center [187, 128] width 96 height 14
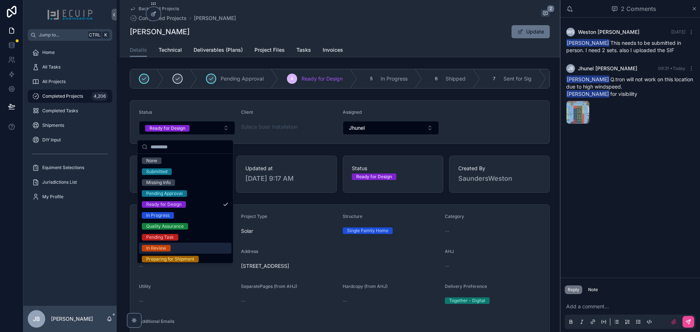
click at [167, 245] on span "In Review" at bounding box center [156, 248] width 29 height 7
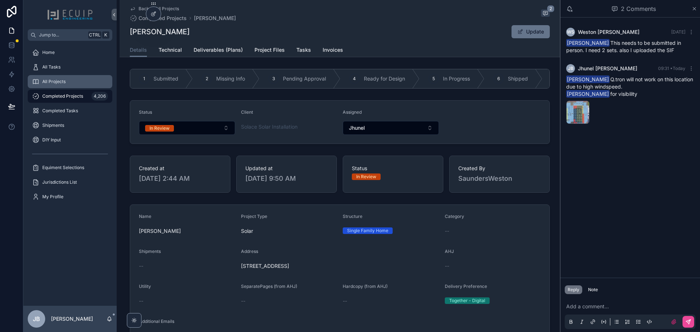
click at [59, 82] on span "All Projects" at bounding box center [53, 82] width 23 height 6
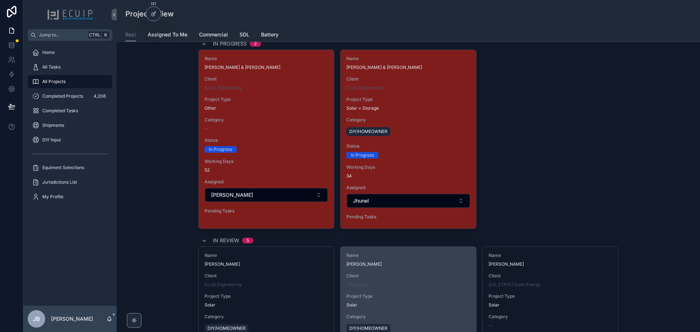
scroll to position [1057, 0]
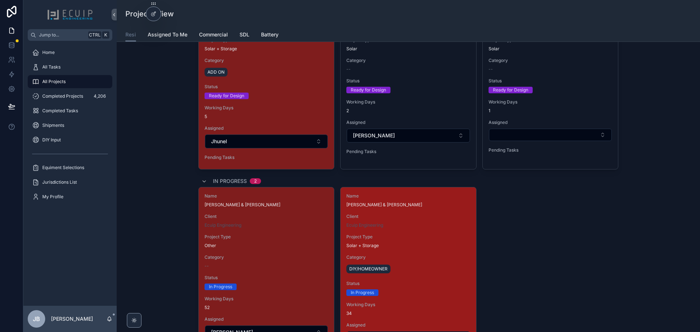
click at [433, 249] on div "Name [PERSON_NAME] & [PERSON_NAME] Client Ecuip Engineering Project Type Solar …" at bounding box center [407, 276] width 135 height 179
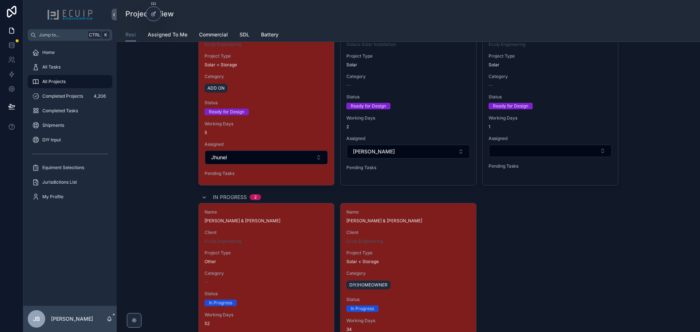
scroll to position [984, 0]
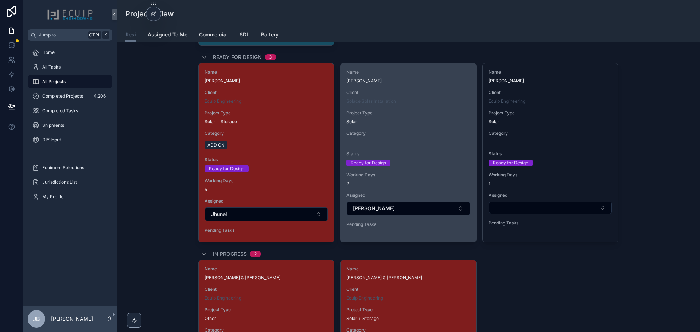
click at [422, 141] on div "--" at bounding box center [408, 142] width 124 height 6
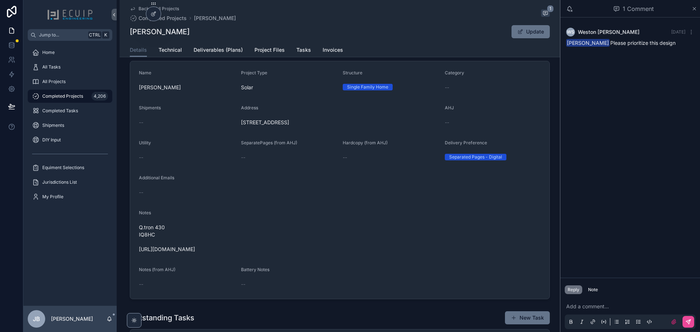
scroll to position [146, 0]
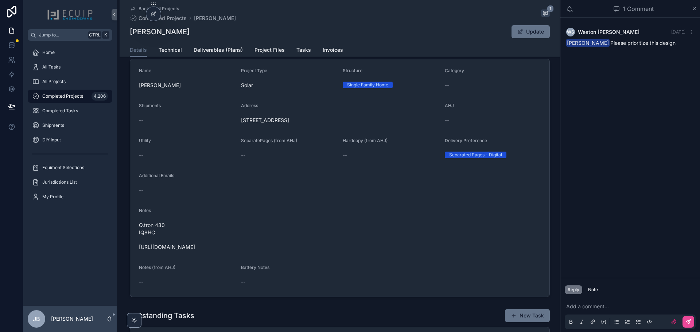
drag, startPoint x: 258, startPoint y: 249, endPoint x: 137, endPoint y: 254, distance: 120.7
click at [139, 251] on span "Q.tron 430 IQ8HC https://photos.app.goo.gl/HUTD8JVopJwmjaCu6" at bounding box center [340, 236] width 402 height 29
copy span "https://photos.app.goo.gl/HUTD8JVopJwmjaCu6"
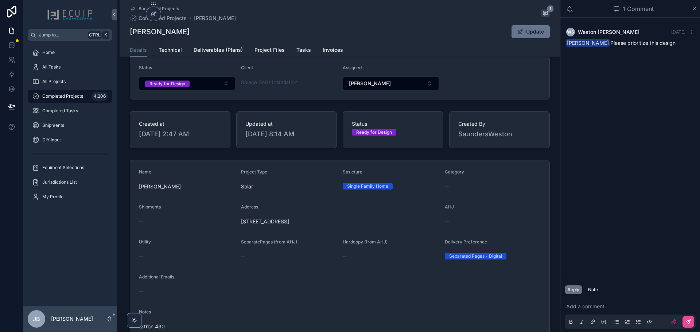
scroll to position [36, 0]
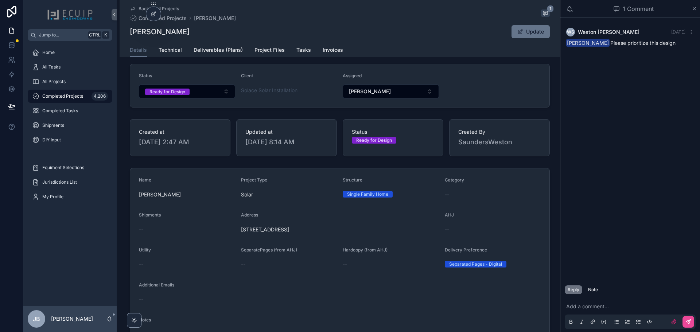
drag, startPoint x: 328, startPoint y: 235, endPoint x: 239, endPoint y: 235, distance: 88.9
click at [241, 233] on span "12250 SW 220th St, Miami, FL 33170" at bounding box center [340, 229] width 198 height 7
copy span "12250 SW 220th St, Miami, FL 33170"
drag, startPoint x: 182, startPoint y: 200, endPoint x: 137, endPoint y: 203, distance: 44.6
click at [139, 200] on div "Name Rosalia Labissiere" at bounding box center [187, 188] width 96 height 23
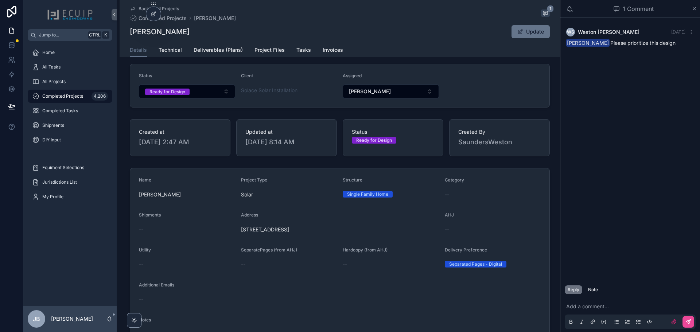
copy span "[PERSON_NAME]"
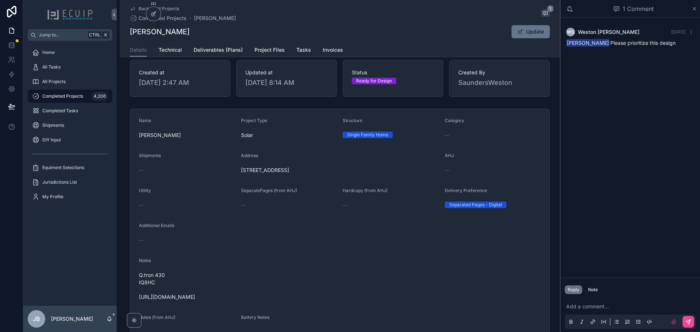
scroll to position [182, 0]
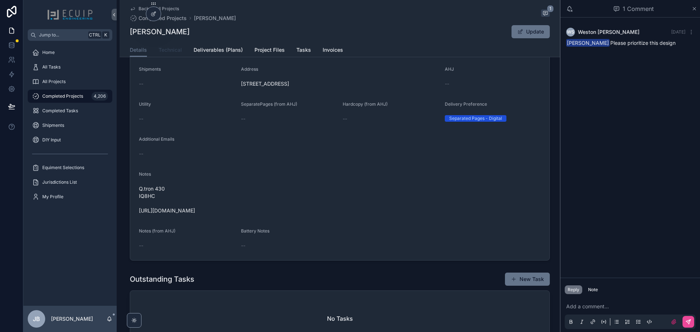
click at [173, 50] on span "Technical" at bounding box center [170, 49] width 23 height 7
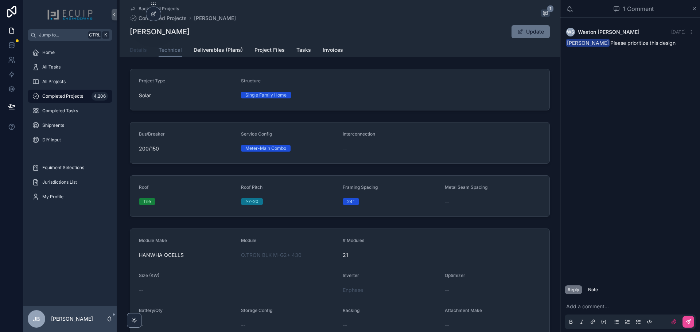
click at [135, 54] on link "Details" at bounding box center [138, 50] width 17 height 15
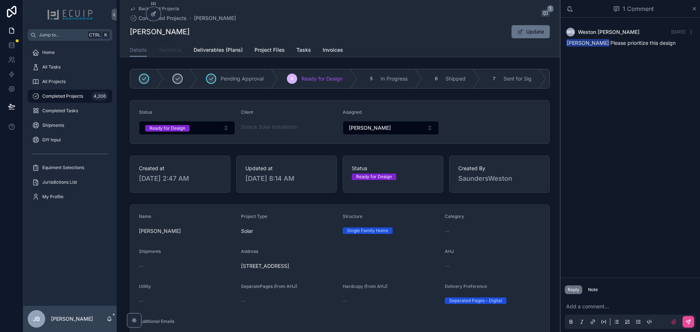
click at [175, 52] on span "Technical" at bounding box center [170, 49] width 23 height 7
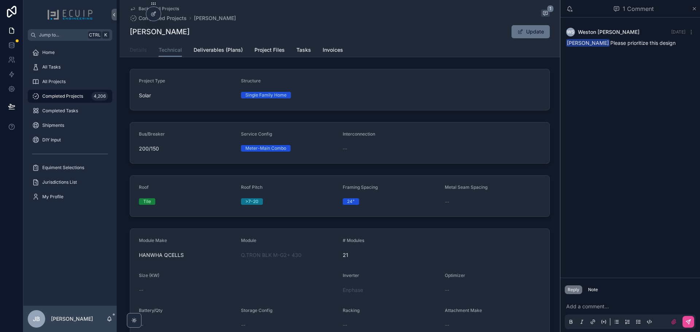
click at [136, 53] on span "Details" at bounding box center [138, 49] width 17 height 7
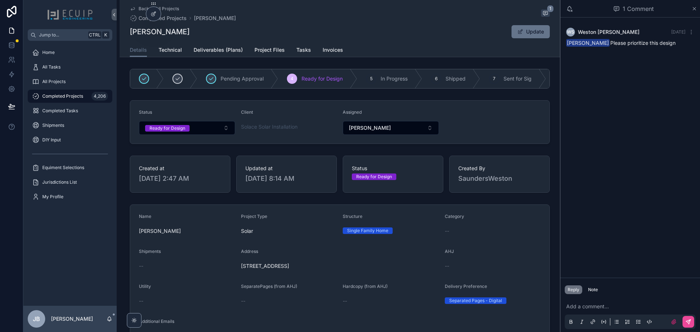
drag, startPoint x: 330, startPoint y: 269, endPoint x: 239, endPoint y: 272, distance: 91.2
click at [241, 270] on span "12250 SW 220th St, Miami, FL 33170" at bounding box center [340, 265] width 198 height 7
click at [600, 306] on p "scrollable content" at bounding box center [631, 306] width 131 height 7
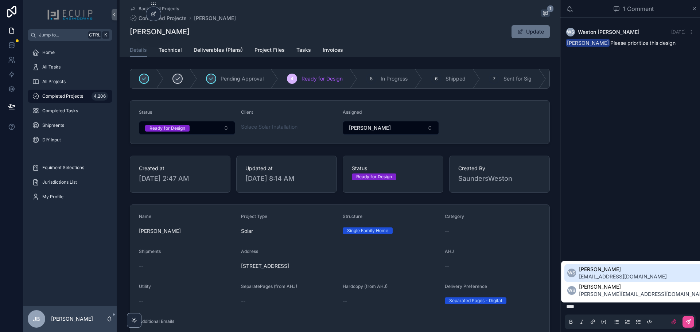
click at [628, 276] on span "permit@solacesolarinstallation.com" at bounding box center [623, 276] width 88 height 7
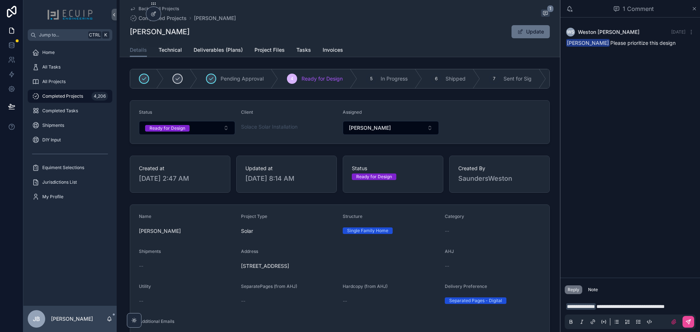
drag, startPoint x: 693, startPoint y: 308, endPoint x: 698, endPoint y: 308, distance: 5.1
click at [664, 308] on span "**********" at bounding box center [630, 306] width 68 height 5
click at [615, 309] on p "**********" at bounding box center [631, 303] width 131 height 15
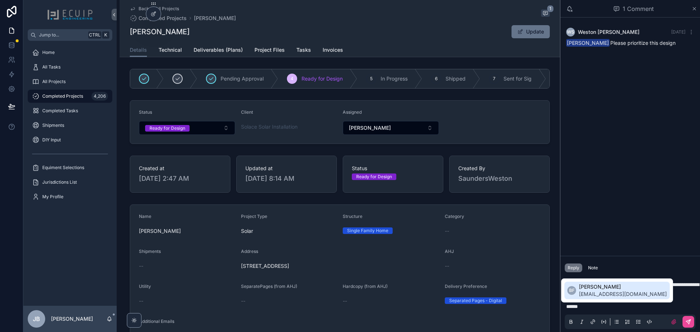
click at [593, 291] on span "bradyn@ecuip.com" at bounding box center [623, 293] width 88 height 7
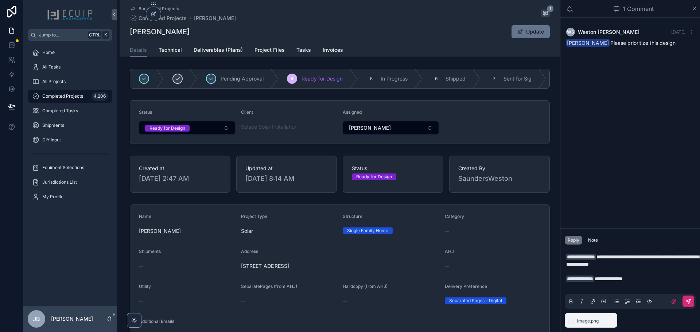
click at [688, 301] on icon "scrollable content" at bounding box center [688, 302] width 6 height 6
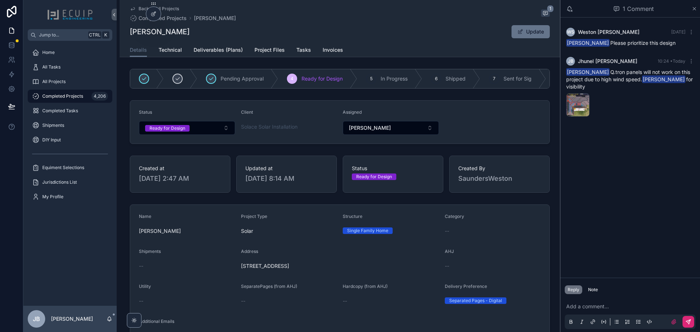
drag, startPoint x: 216, startPoint y: 30, endPoint x: 128, endPoint y: 32, distance: 87.5
click at [130, 32] on div "Rosalia Labissiere Update" at bounding box center [340, 32] width 420 height 14
click at [214, 131] on button "Ready for Design" at bounding box center [187, 128] width 96 height 14
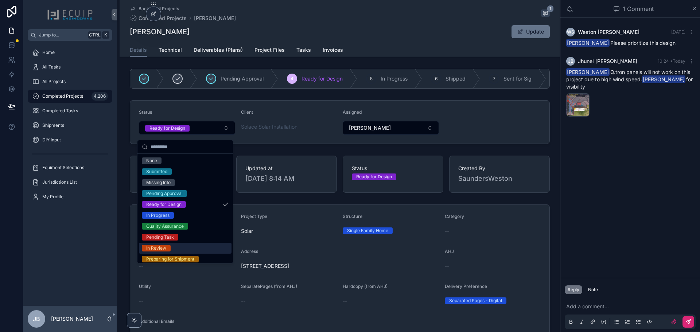
click at [176, 244] on div "In Review" at bounding box center [185, 248] width 93 height 11
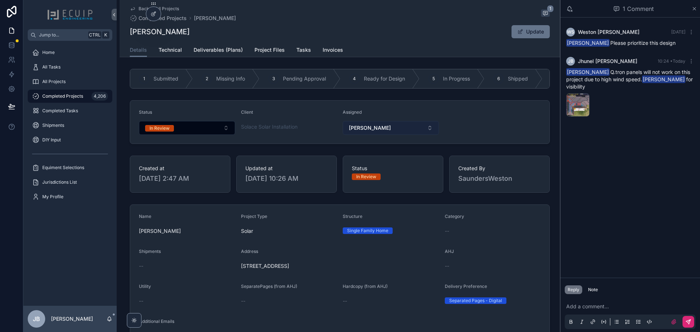
click at [382, 133] on button "[PERSON_NAME]" at bounding box center [391, 128] width 96 height 14
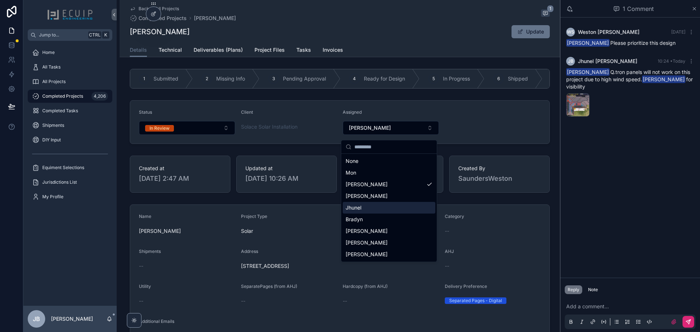
click at [356, 209] on span "Jhunel" at bounding box center [354, 207] width 16 height 7
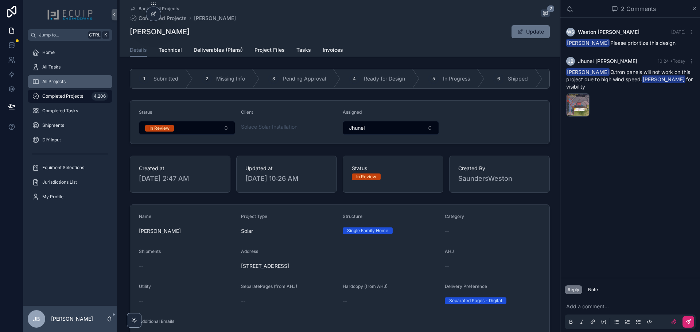
click at [74, 83] on div "All Projects" at bounding box center [70, 82] width 76 height 12
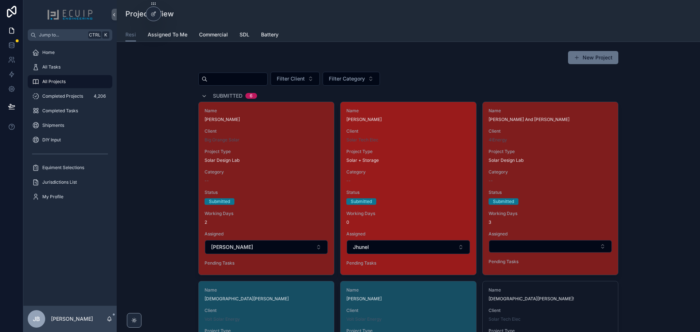
click at [431, 153] on span "Project Type" at bounding box center [408, 152] width 124 height 6
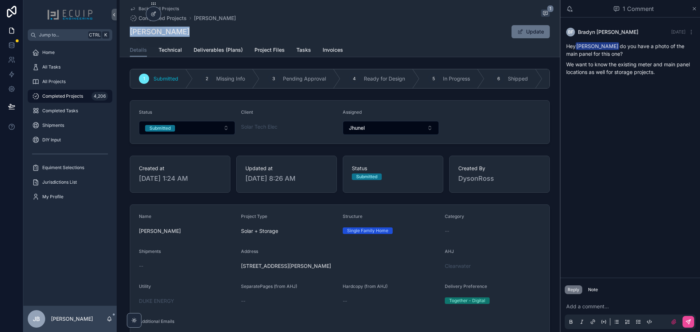
drag, startPoint x: 171, startPoint y: 33, endPoint x: 128, endPoint y: 34, distance: 42.6
click at [130, 34] on div "Wendy Collins Update" at bounding box center [340, 32] width 420 height 14
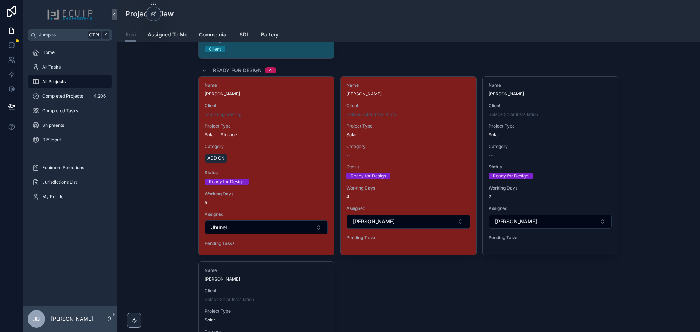
scroll to position [984, 0]
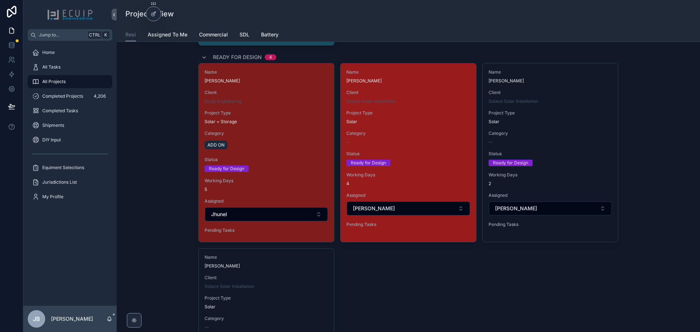
click at [402, 137] on div "Category --" at bounding box center [408, 137] width 124 height 15
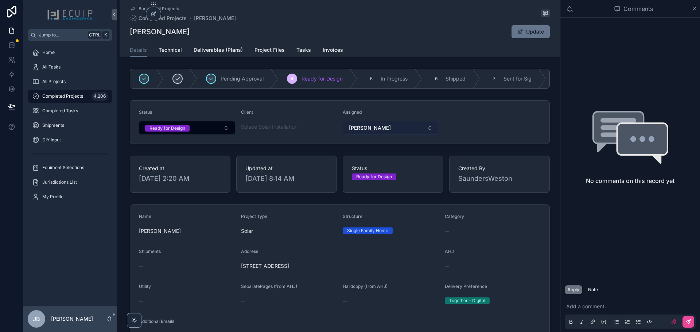
click at [398, 135] on button "Sherri" at bounding box center [391, 128] width 96 height 14
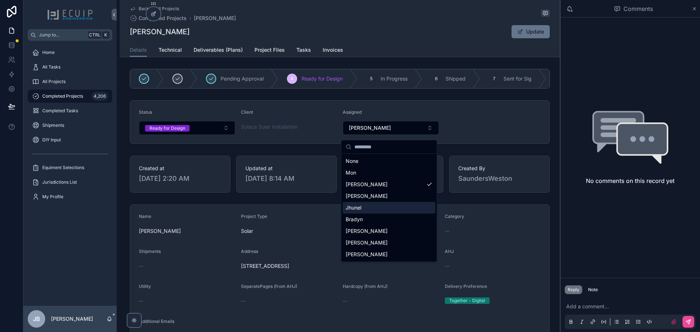
click at [364, 206] on div "Jhunel" at bounding box center [389, 208] width 93 height 12
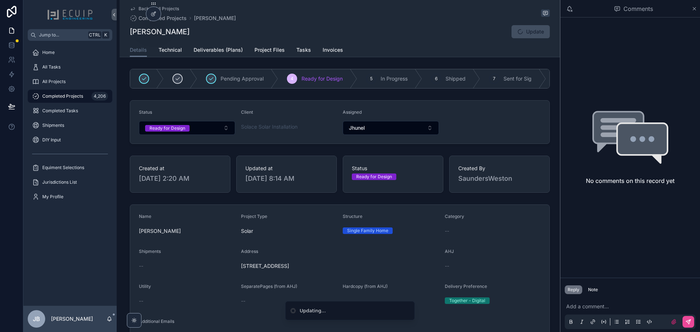
click at [471, 141] on form "Status Ready for Design Client Solace Solar Installation Assigned Jhunel" at bounding box center [339, 122] width 419 height 43
click at [171, 50] on span "Technical" at bounding box center [170, 49] width 23 height 7
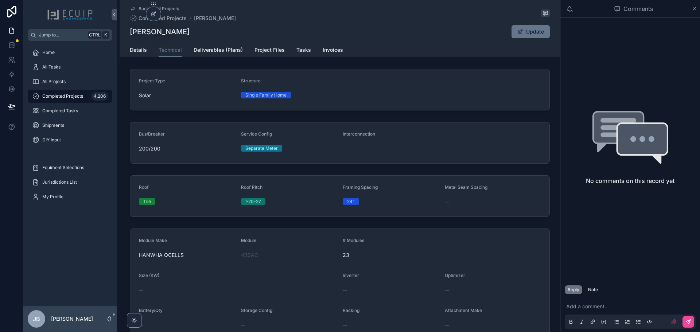
click at [127, 47] on div "Details Technical Deliverables (Plans) Project Files Tasks Invoices" at bounding box center [340, 50] width 432 height 14
click at [132, 50] on span "Details" at bounding box center [138, 49] width 17 height 7
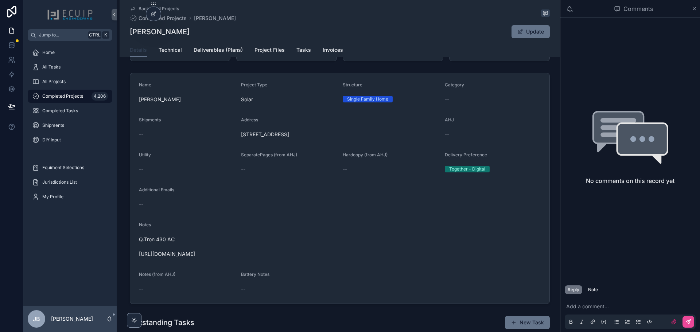
scroll to position [182, 0]
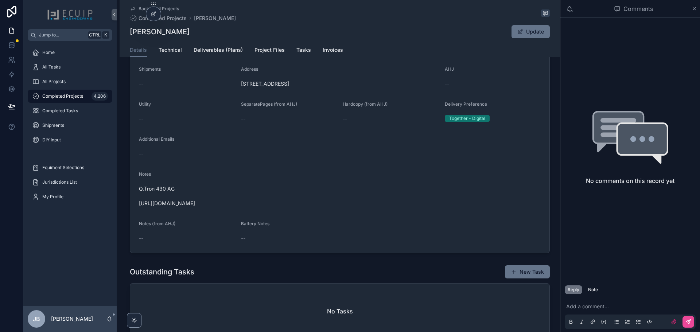
drag, startPoint x: 269, startPoint y: 215, endPoint x: 262, endPoint y: 75, distance: 140.2
click at [137, 210] on form "Name Gail Koppelman Project Type Solar Structure Single Family Home Category --…" at bounding box center [339, 138] width 419 height 230
copy span "https://photos.app.goo.gl/6A89MNJHx8LT81C97"
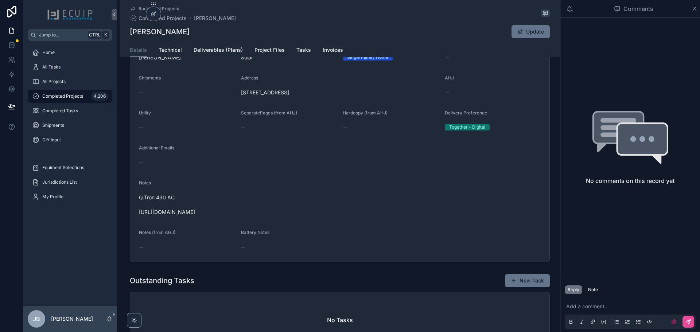
scroll to position [146, 0]
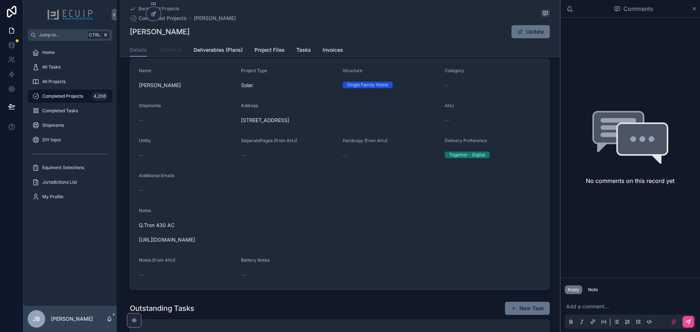
click at [170, 52] on span "Technical" at bounding box center [170, 49] width 23 height 7
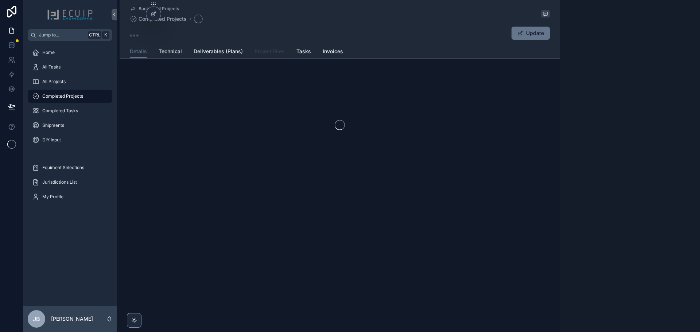
click at [273, 52] on span "Project Files" at bounding box center [269, 51] width 30 height 7
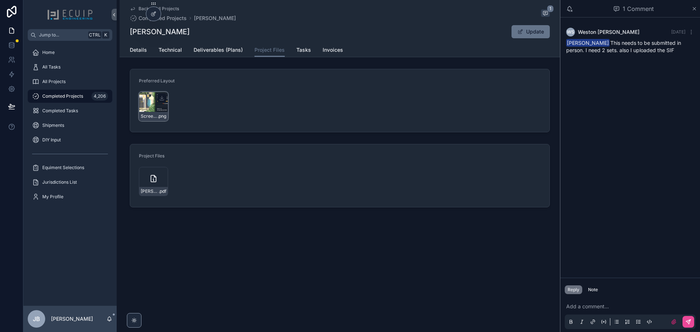
click at [147, 105] on div "Screenshot-2025-08-07-100720 .png" at bounding box center [153, 106] width 29 height 29
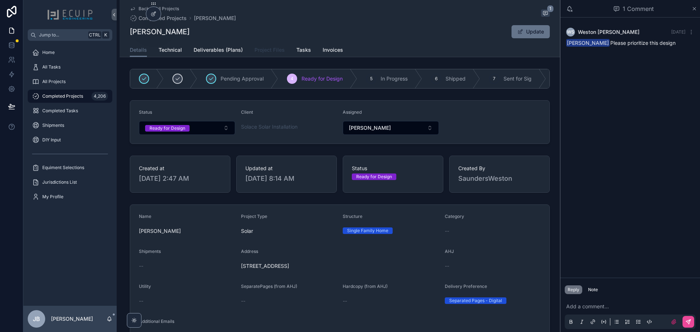
click at [267, 48] on span "Project Files" at bounding box center [269, 49] width 30 height 7
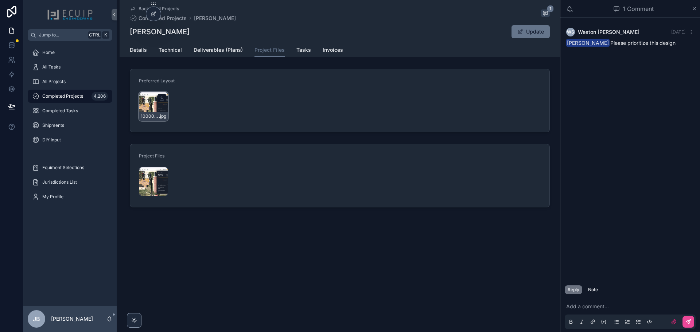
click at [151, 106] on div "1000085938 .jpg" at bounding box center [153, 106] width 29 height 29
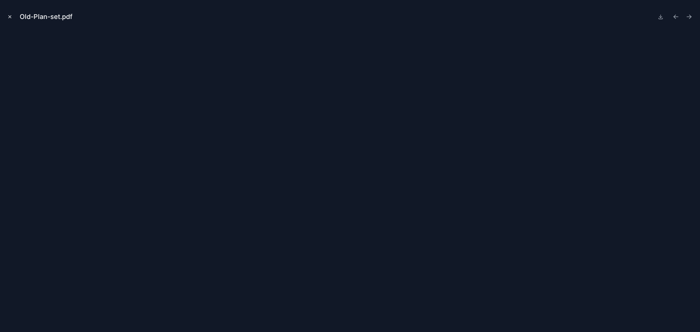
scroll to position [255, 0]
click at [13, 15] on button "Close modal" at bounding box center [10, 17] width 8 height 8
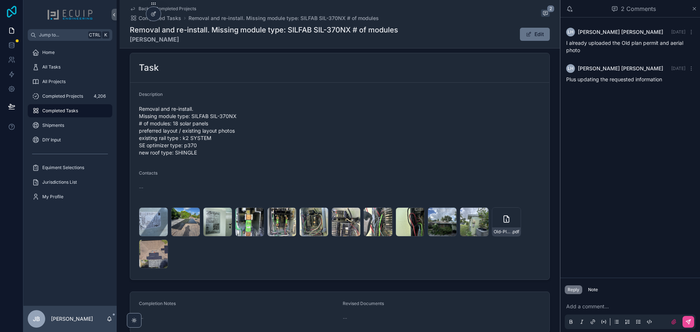
click at [10, 15] on icon at bounding box center [11, 12] width 15 height 12
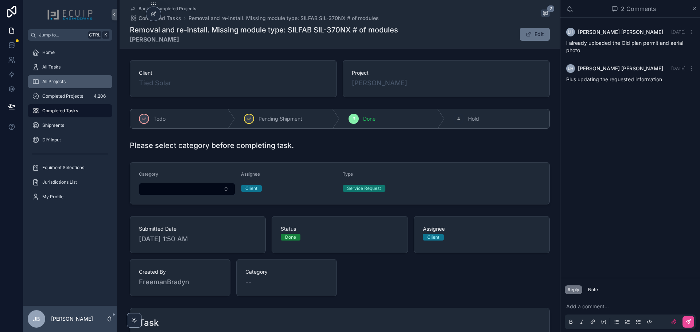
click at [62, 80] on span "All Projects" at bounding box center [53, 82] width 23 height 6
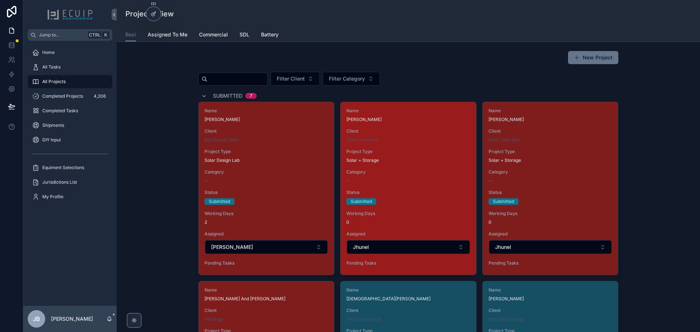
click at [418, 194] on span "Status" at bounding box center [408, 193] width 124 height 6
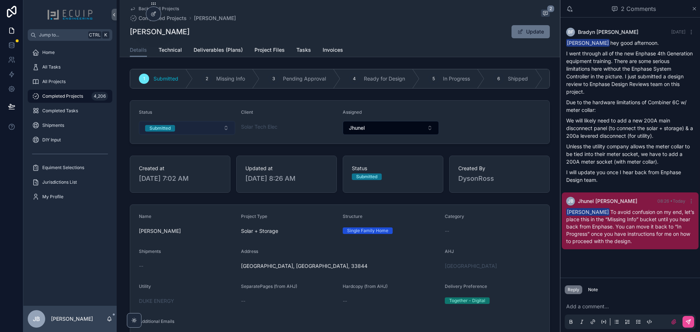
click at [179, 133] on button "Submitted" at bounding box center [187, 128] width 96 height 14
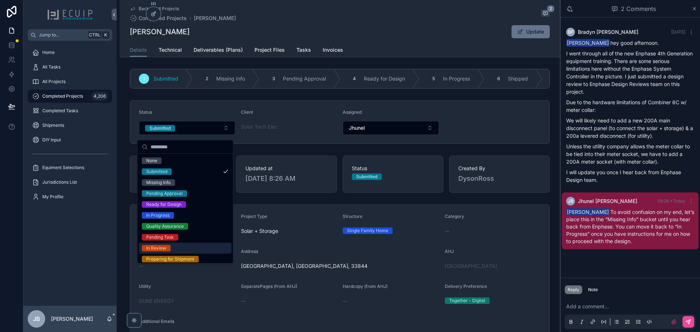
click at [169, 248] on span "In Review" at bounding box center [156, 248] width 29 height 7
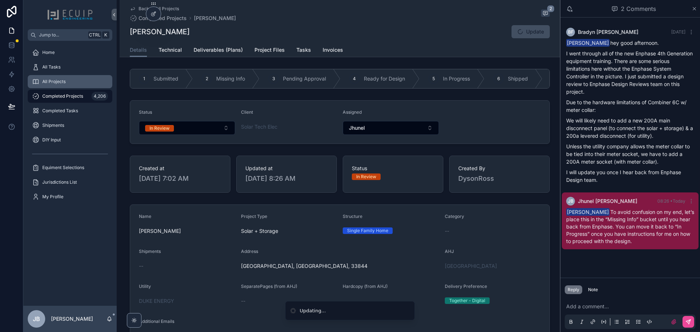
click at [63, 79] on span "All Projects" at bounding box center [53, 82] width 23 height 6
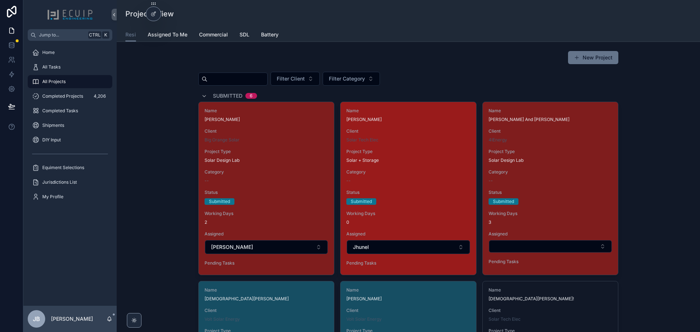
click at [414, 169] on div "Name [PERSON_NAME] Client Solar Tech Elec Project Type Solar + Storage Category…" at bounding box center [407, 188] width 135 height 173
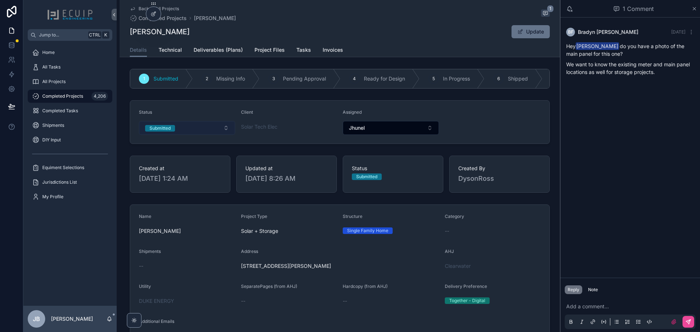
click at [196, 129] on button "Submitted" at bounding box center [187, 128] width 96 height 14
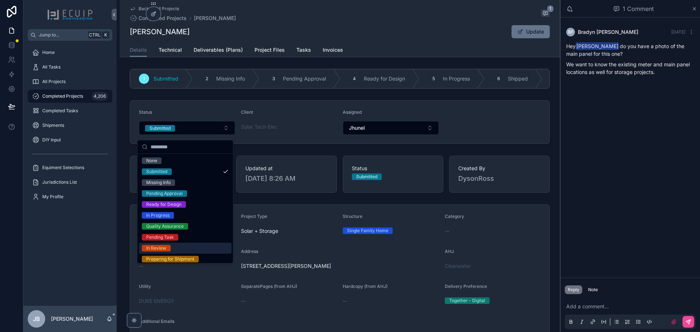
click at [182, 246] on div "In Review" at bounding box center [185, 248] width 93 height 11
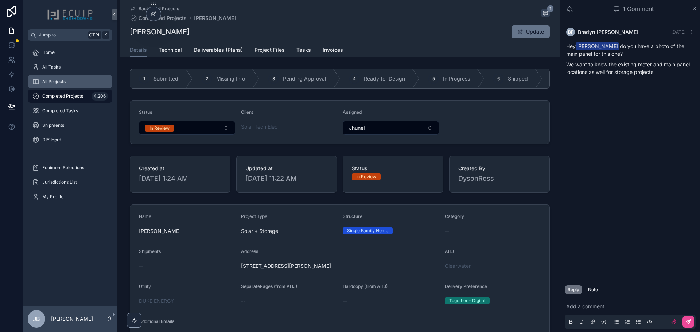
click at [62, 78] on div "All Projects" at bounding box center [70, 82] width 76 height 12
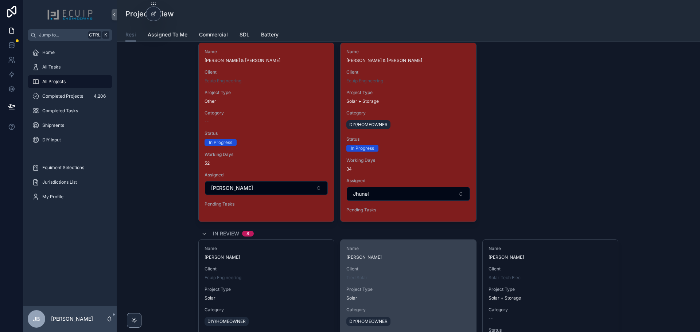
scroll to position [1166, 0]
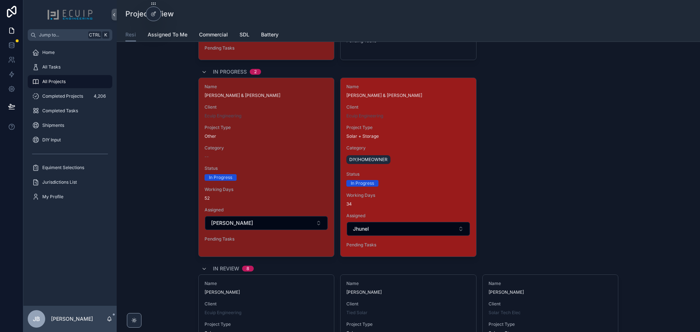
click at [436, 181] on div "In Progress" at bounding box center [408, 183] width 124 height 7
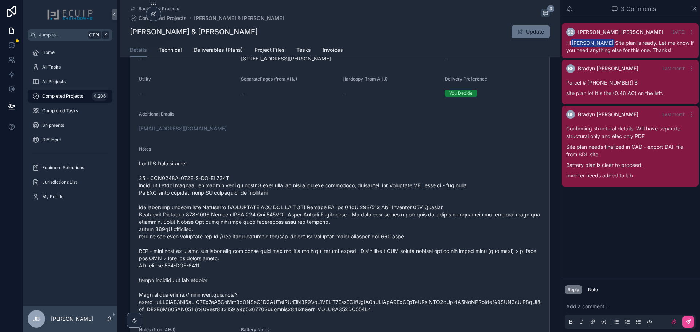
scroll to position [219, 0]
